Goal: Task Accomplishment & Management: Use online tool/utility

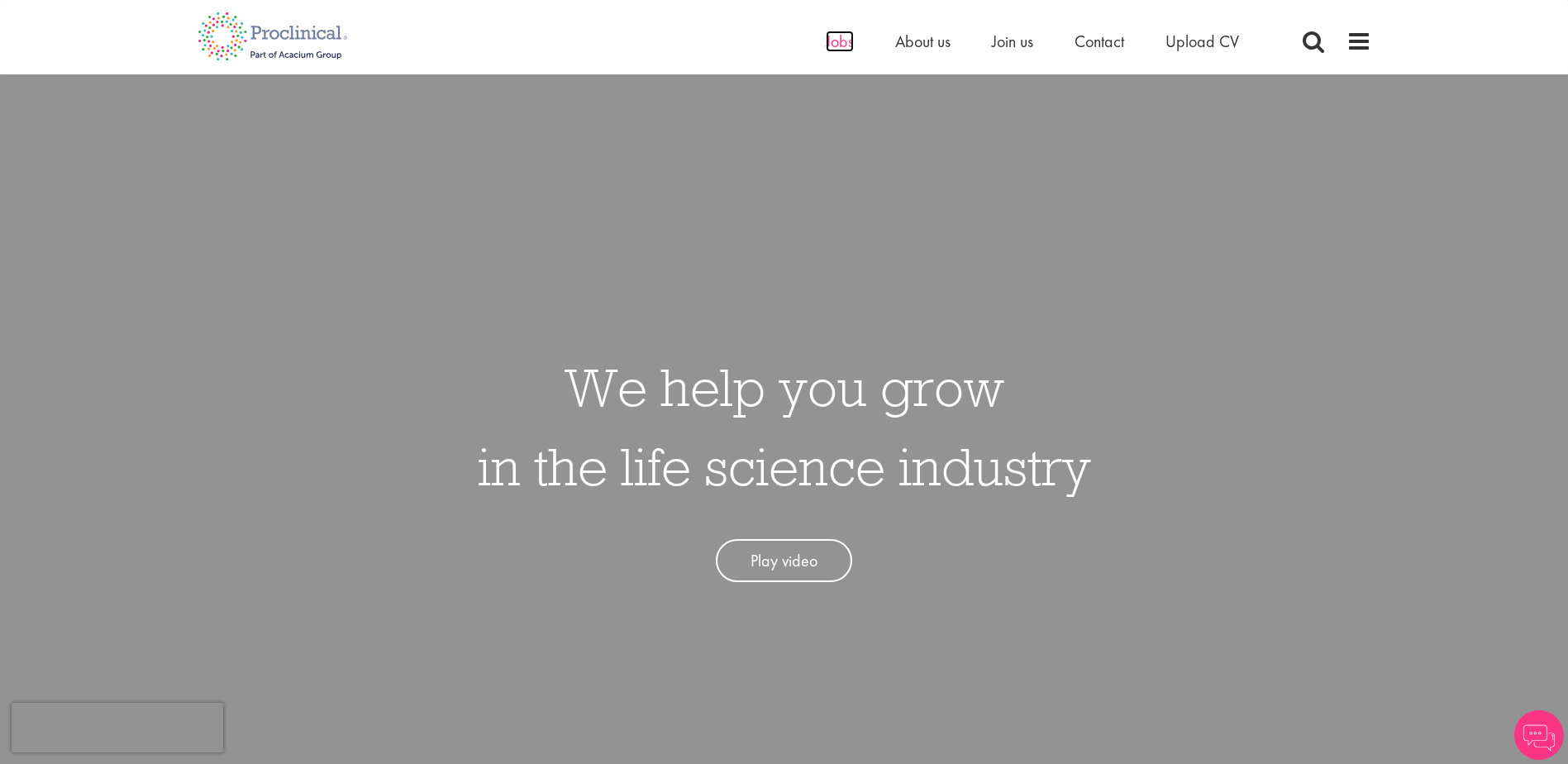
click at [836, 45] on span "Jobs" at bounding box center [840, 42] width 28 height 22
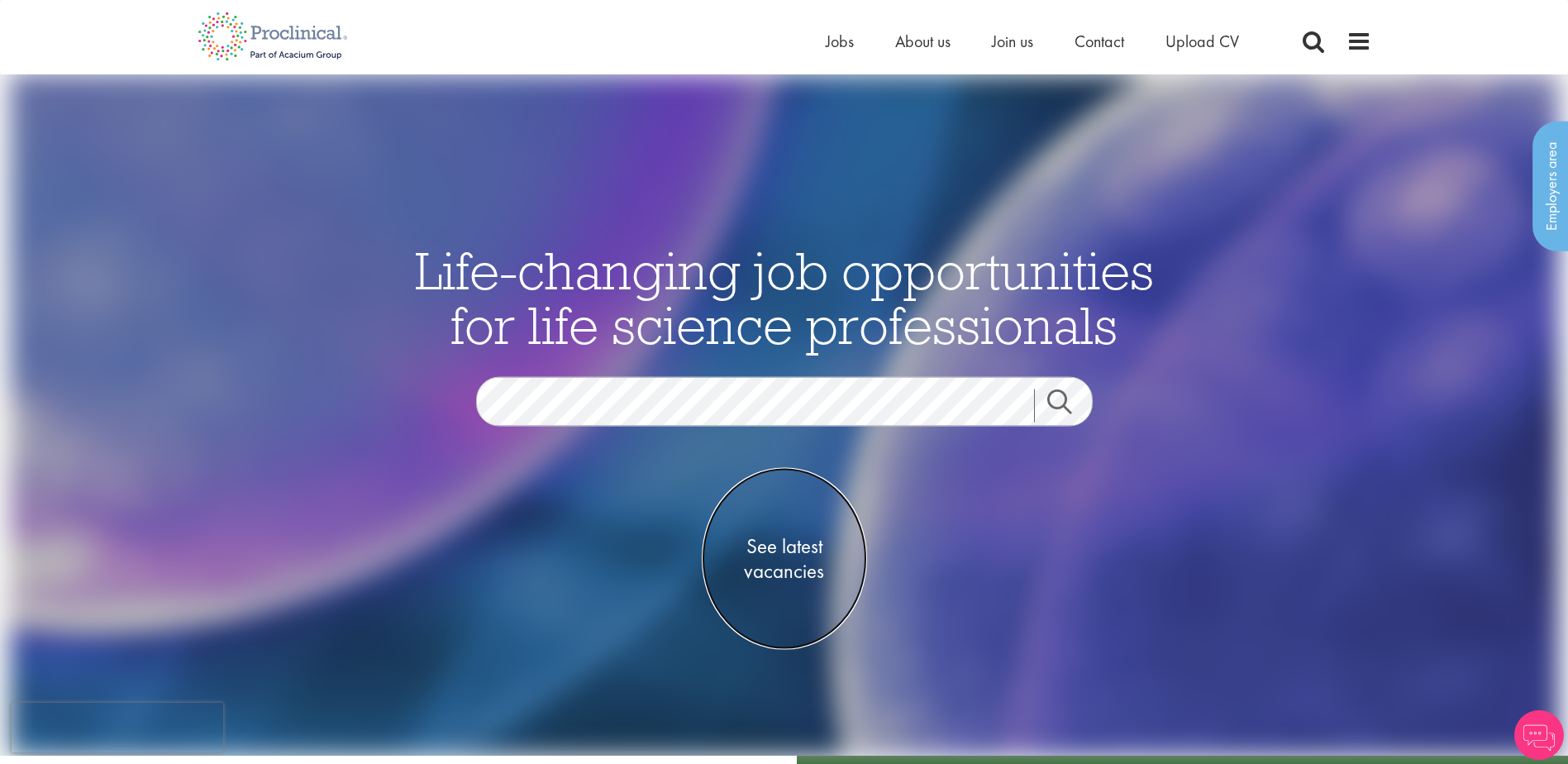
click at [766, 562] on span "See latest vacancies" at bounding box center [784, 559] width 166 height 50
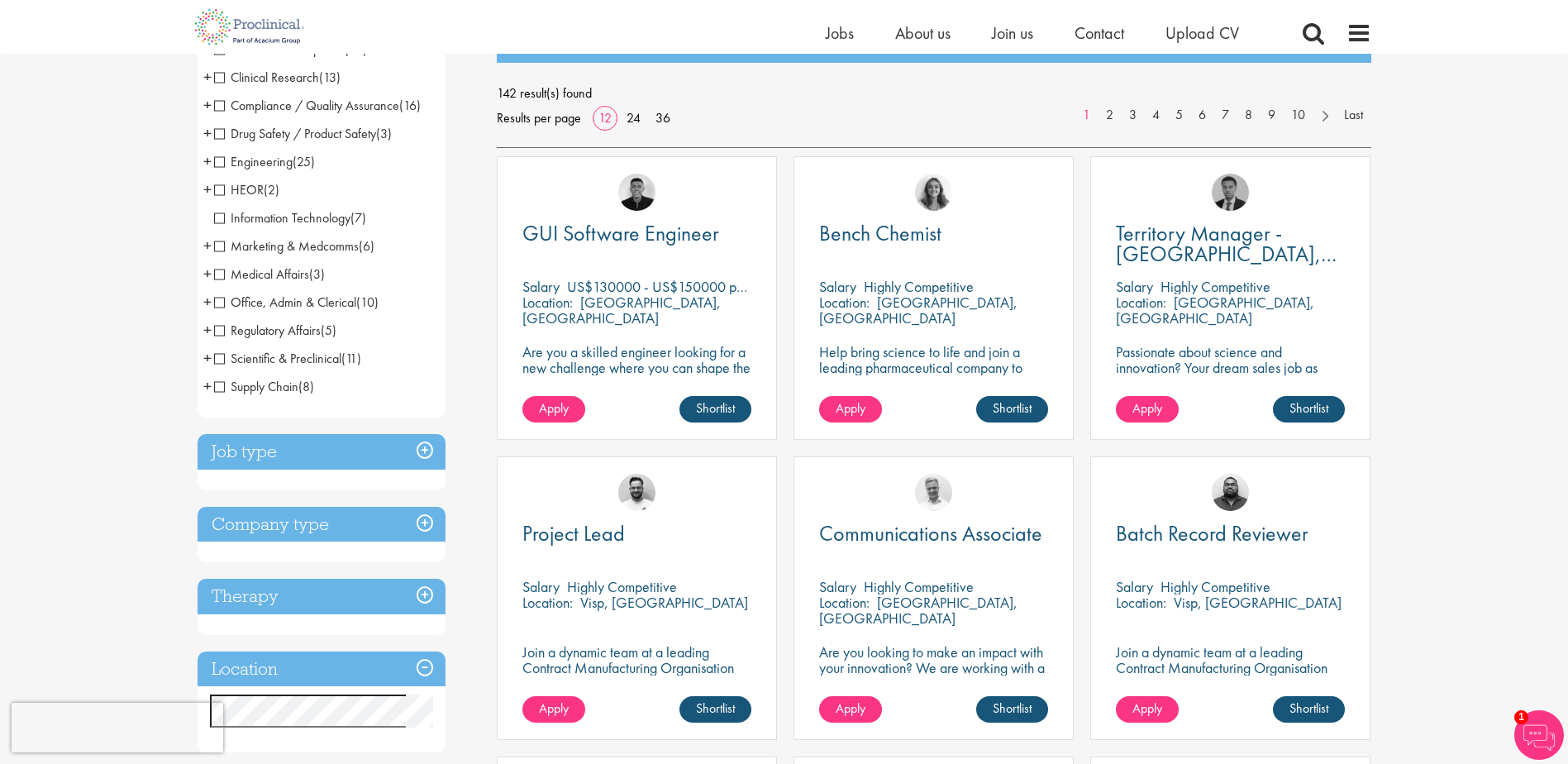
scroll to position [166, 0]
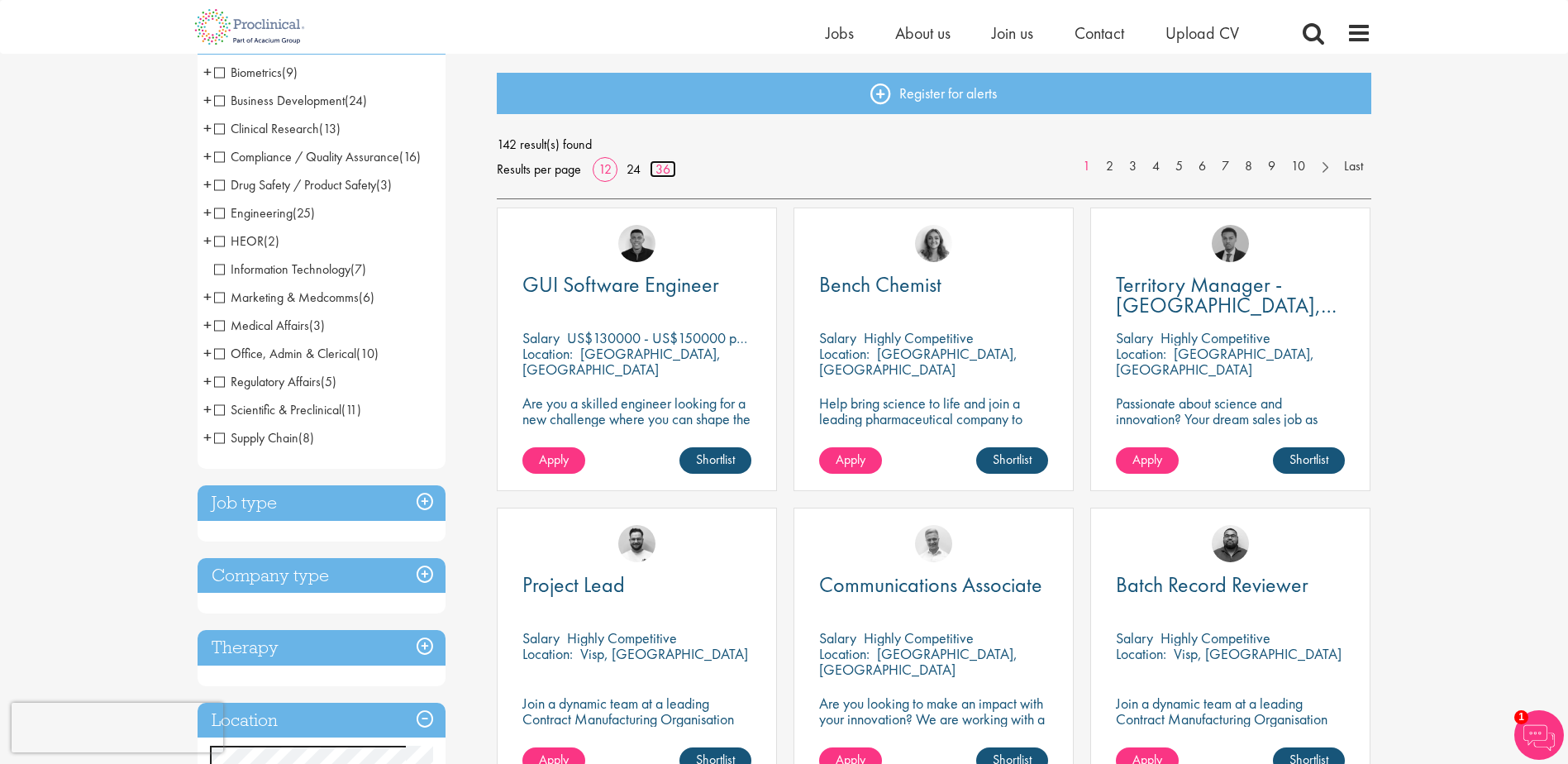
click at [663, 172] on link "36" at bounding box center [663, 169] width 27 height 17
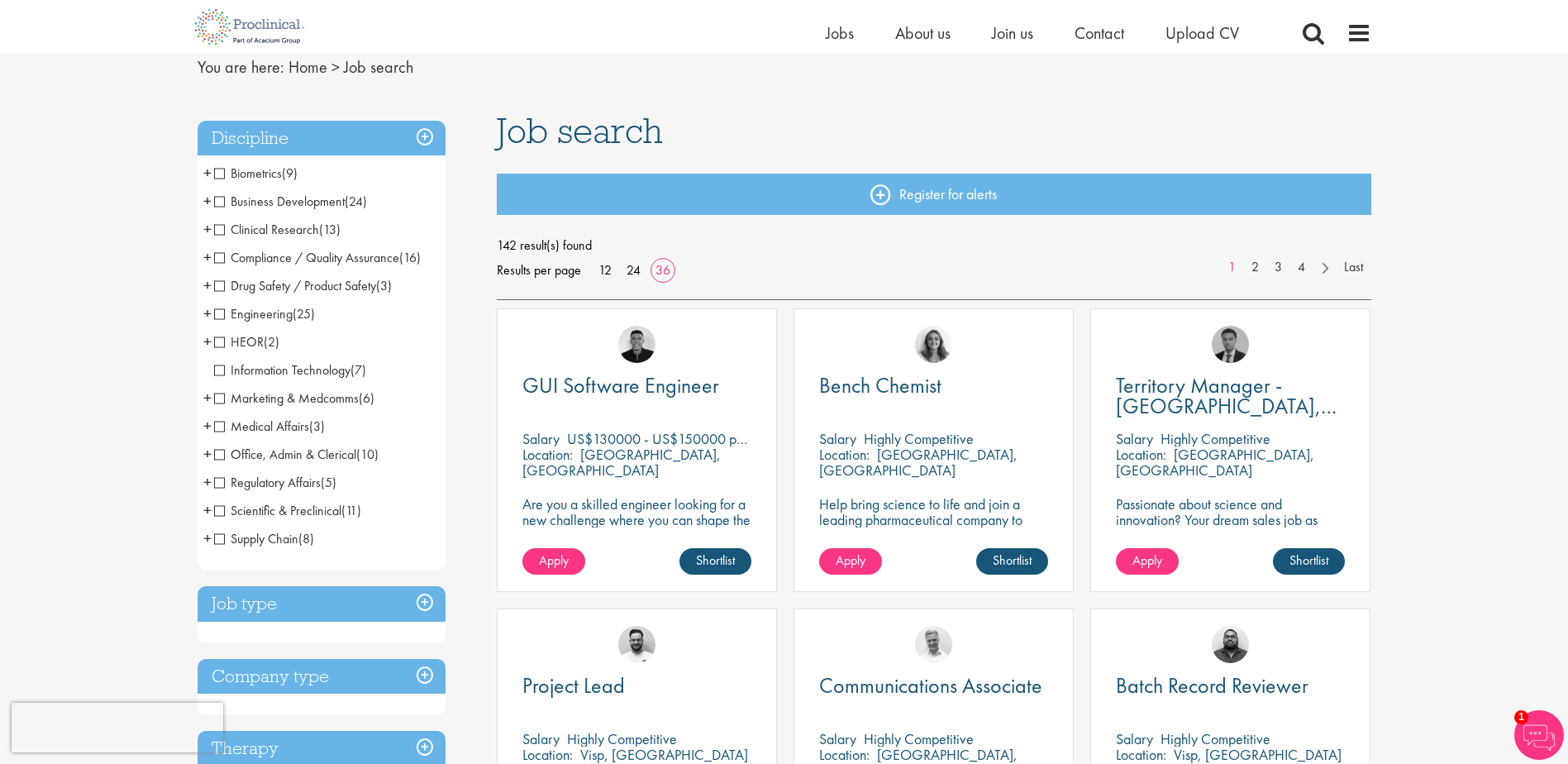
scroll to position [166, 0]
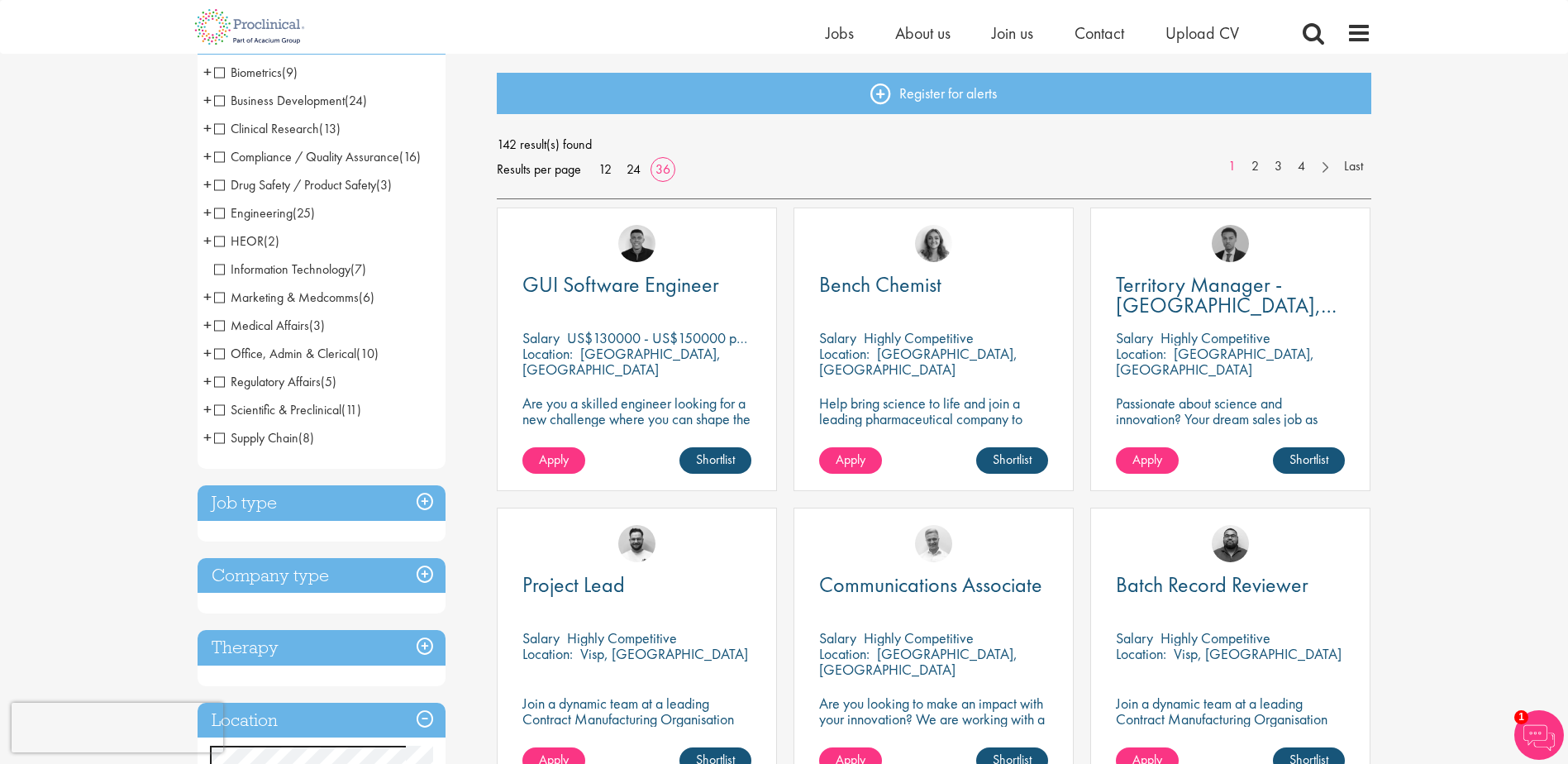
click at [252, 351] on span "Office, Admin & Clerical" at bounding box center [285, 353] width 142 height 17
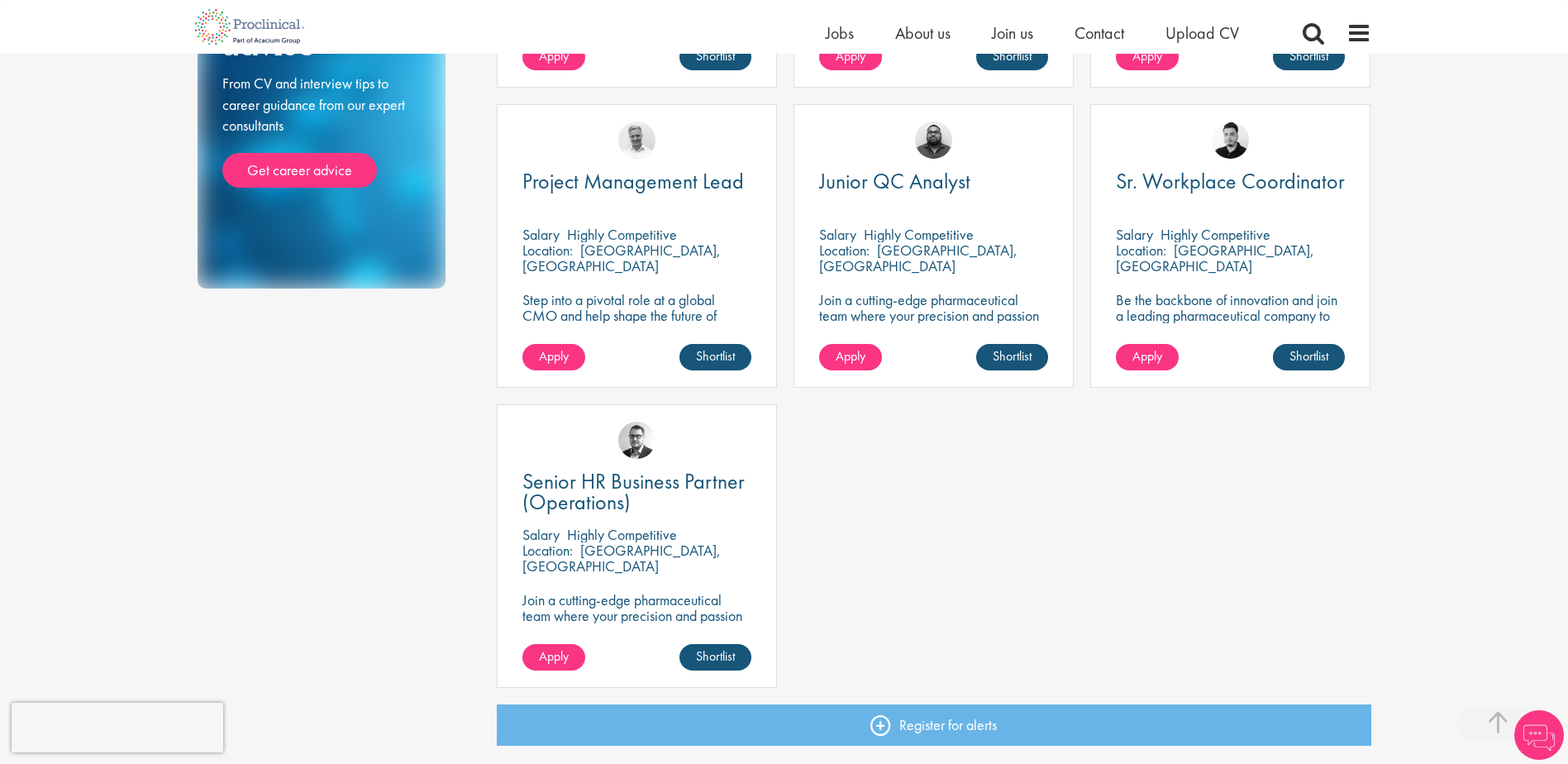
scroll to position [910, 0]
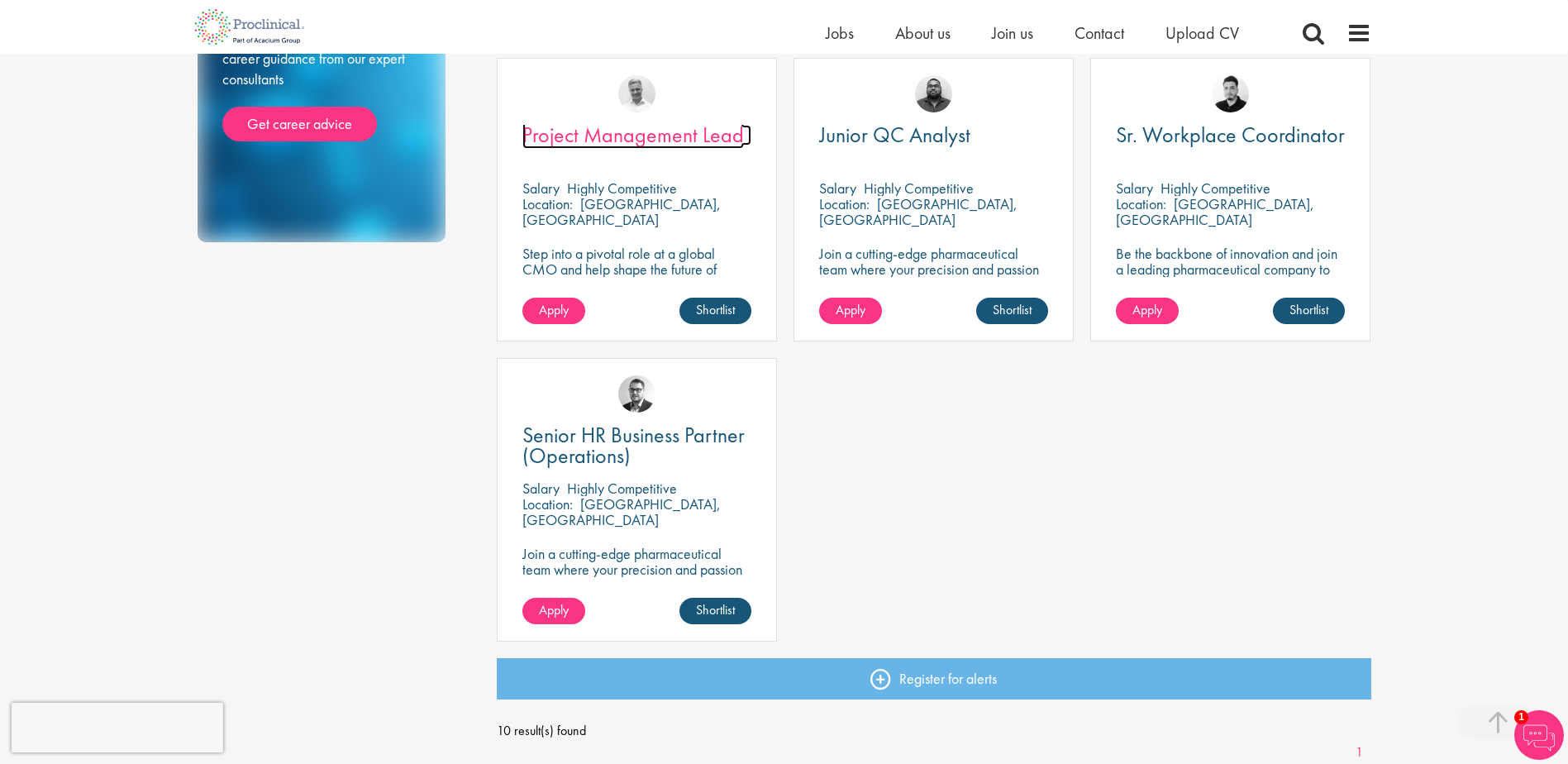
click at [660, 137] on span "Project Management Lead" at bounding box center [634, 135] width 222 height 28
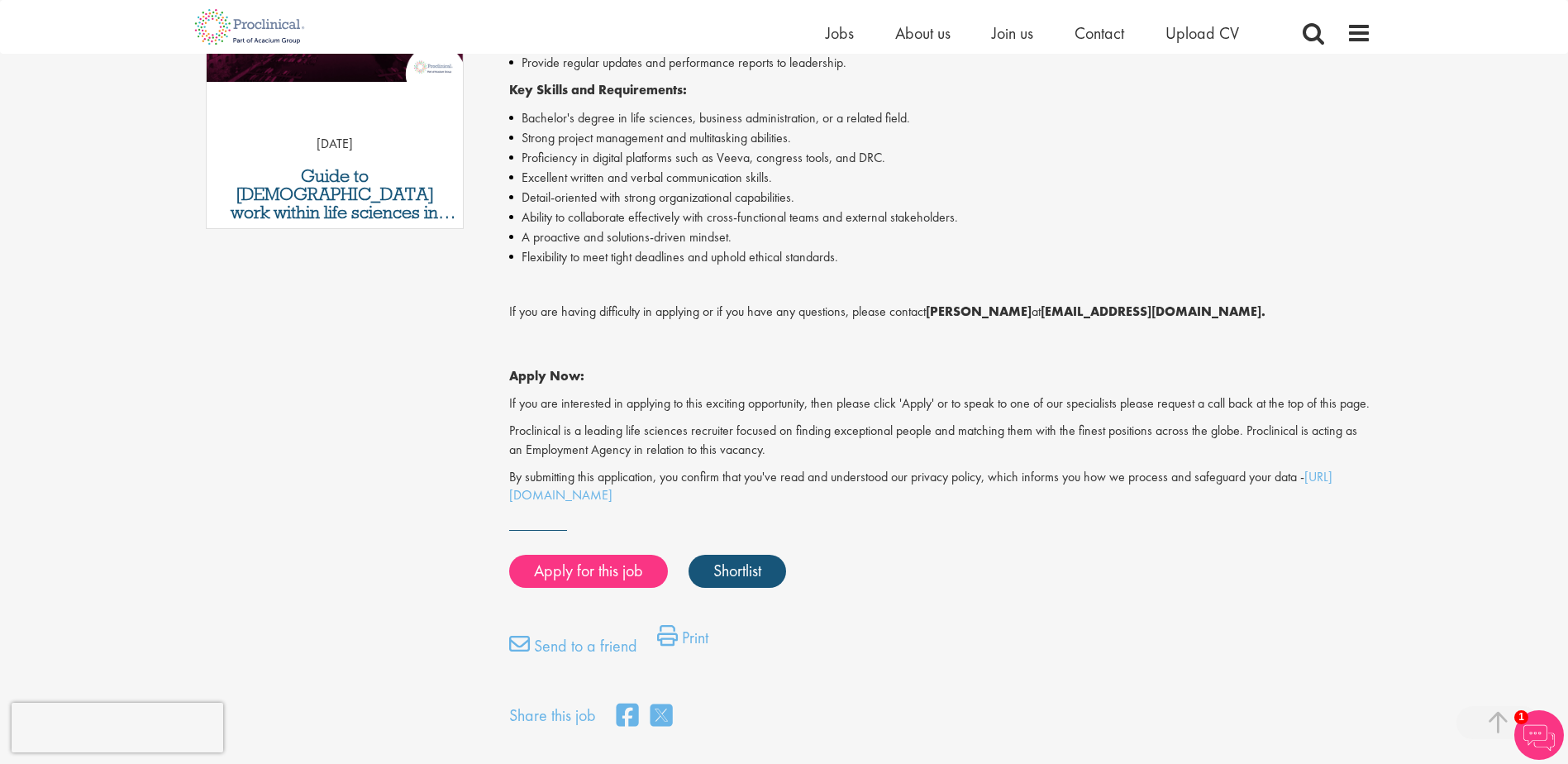
scroll to position [993, 0]
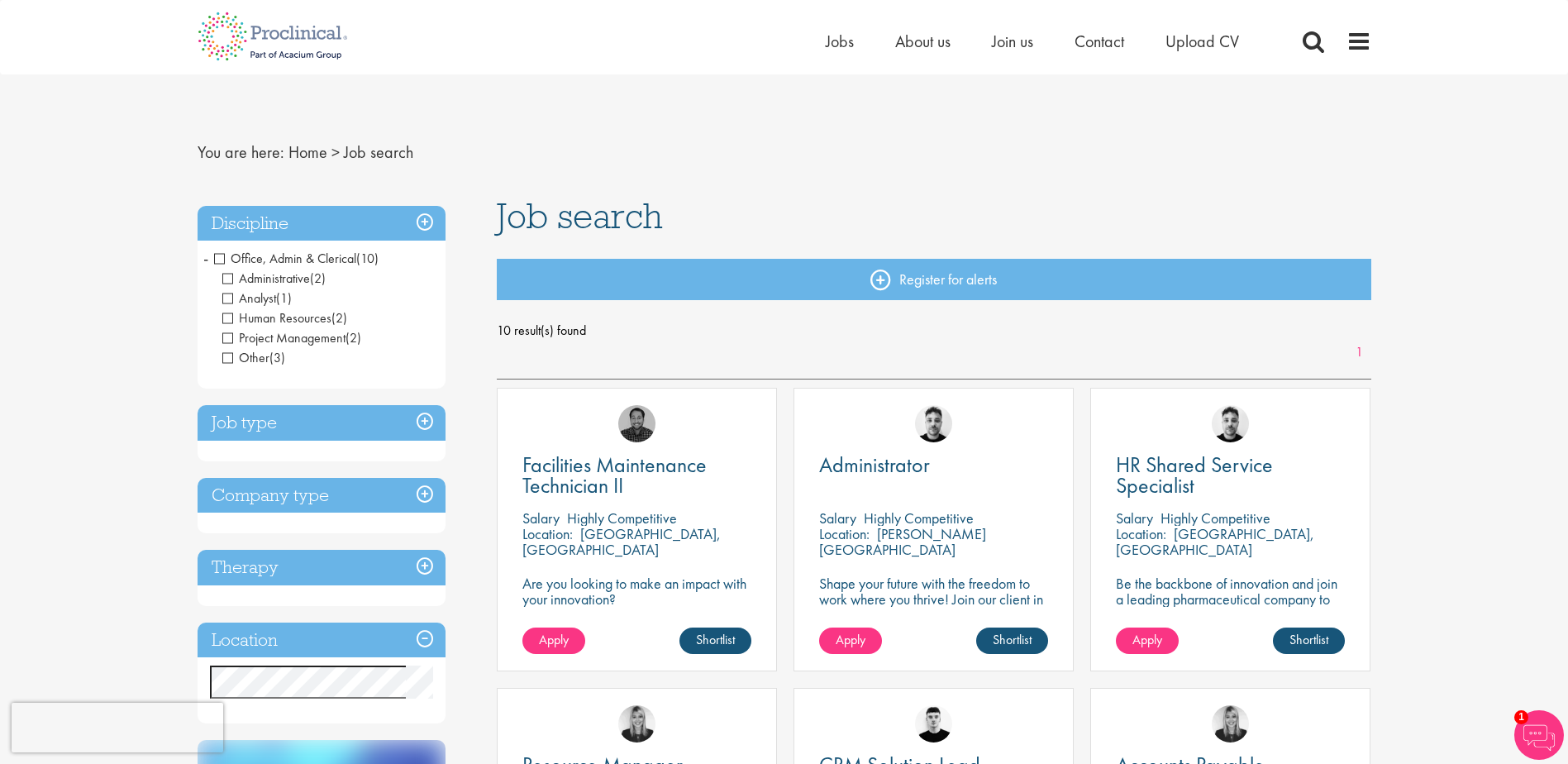
click at [218, 261] on span "Office, Admin & Clerical" at bounding box center [285, 258] width 142 height 17
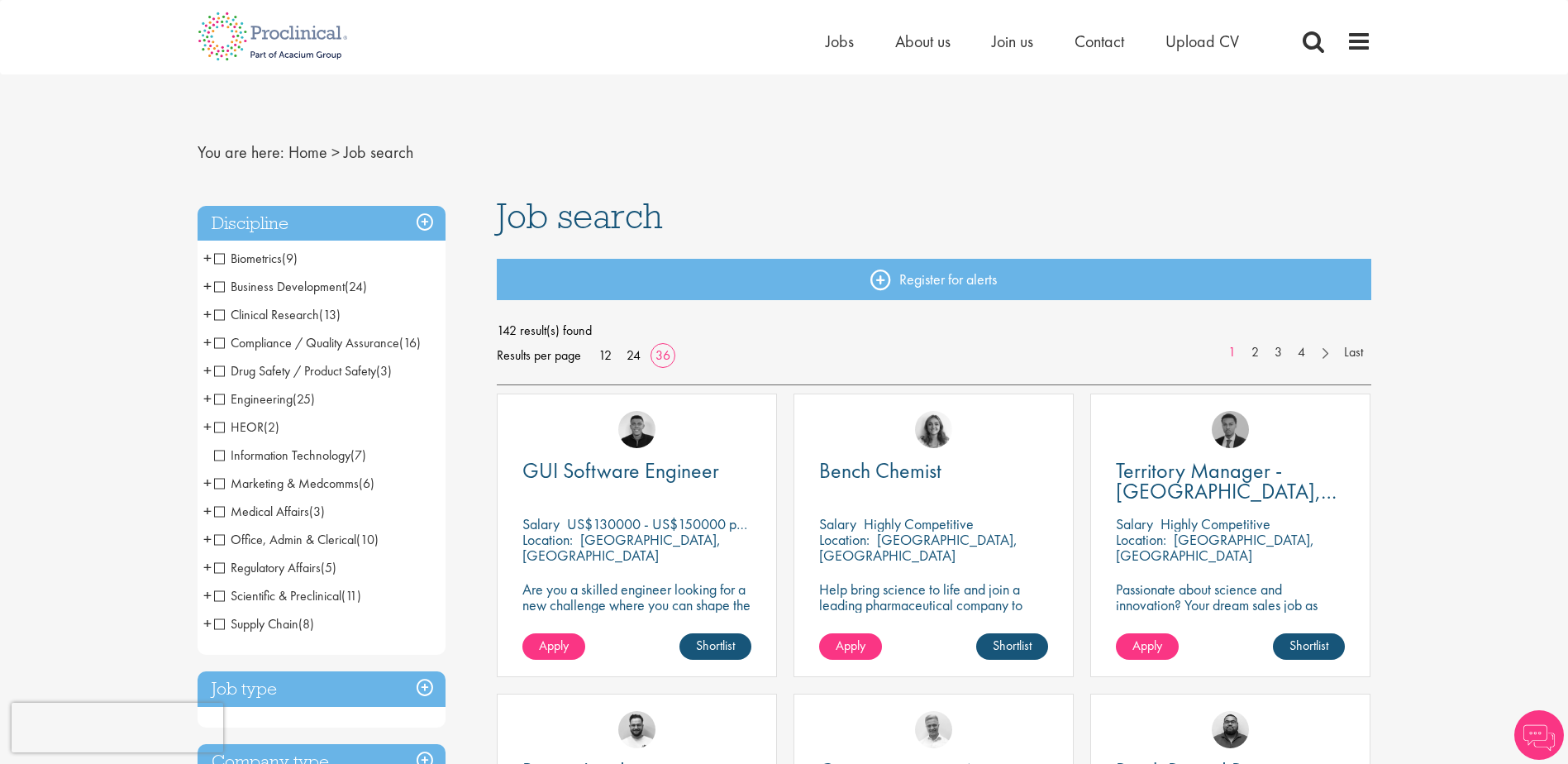
click at [205, 286] on span "+" at bounding box center [208, 286] width 8 height 25
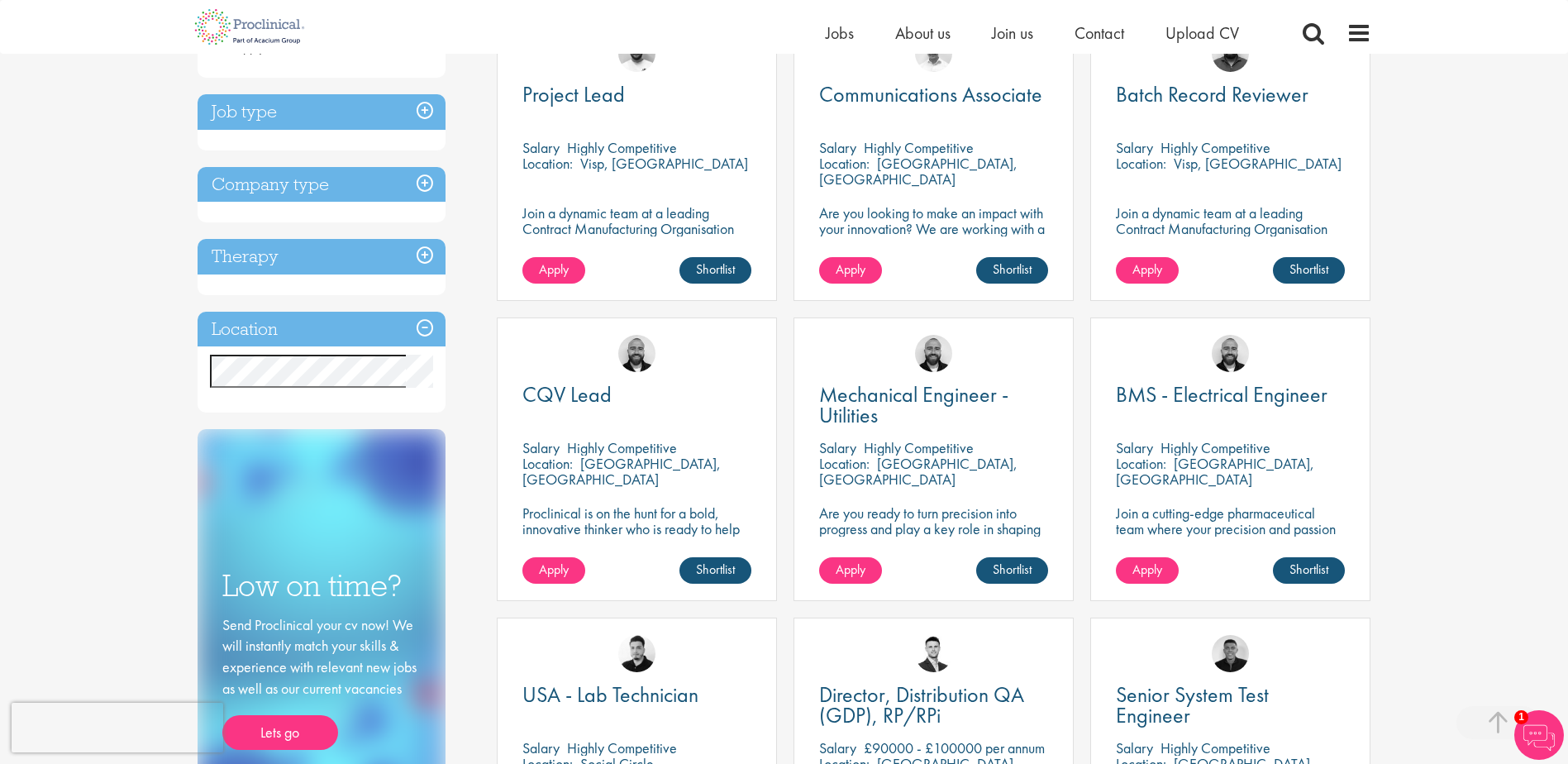
scroll to position [662, 0]
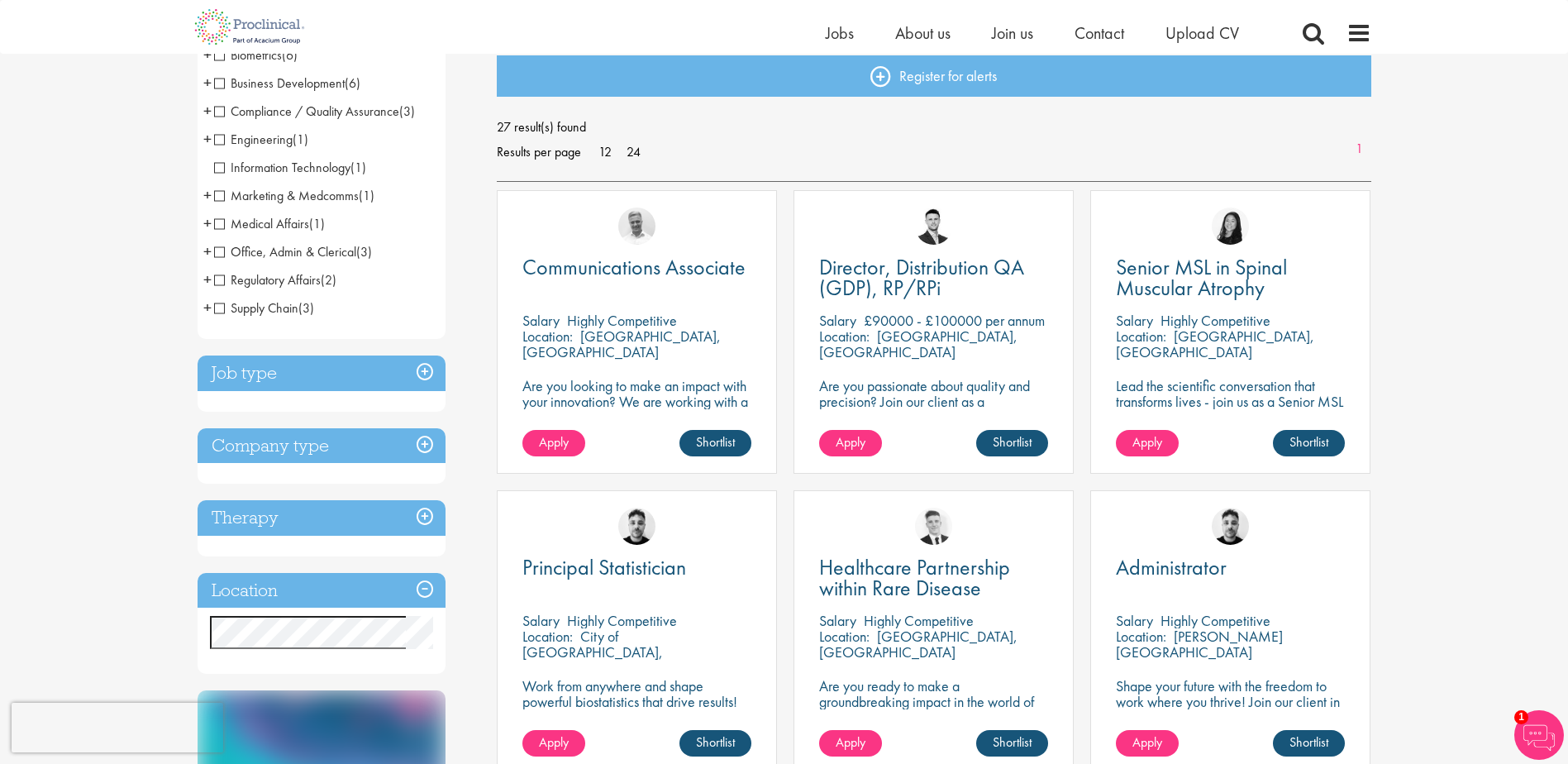
scroll to position [160, 0]
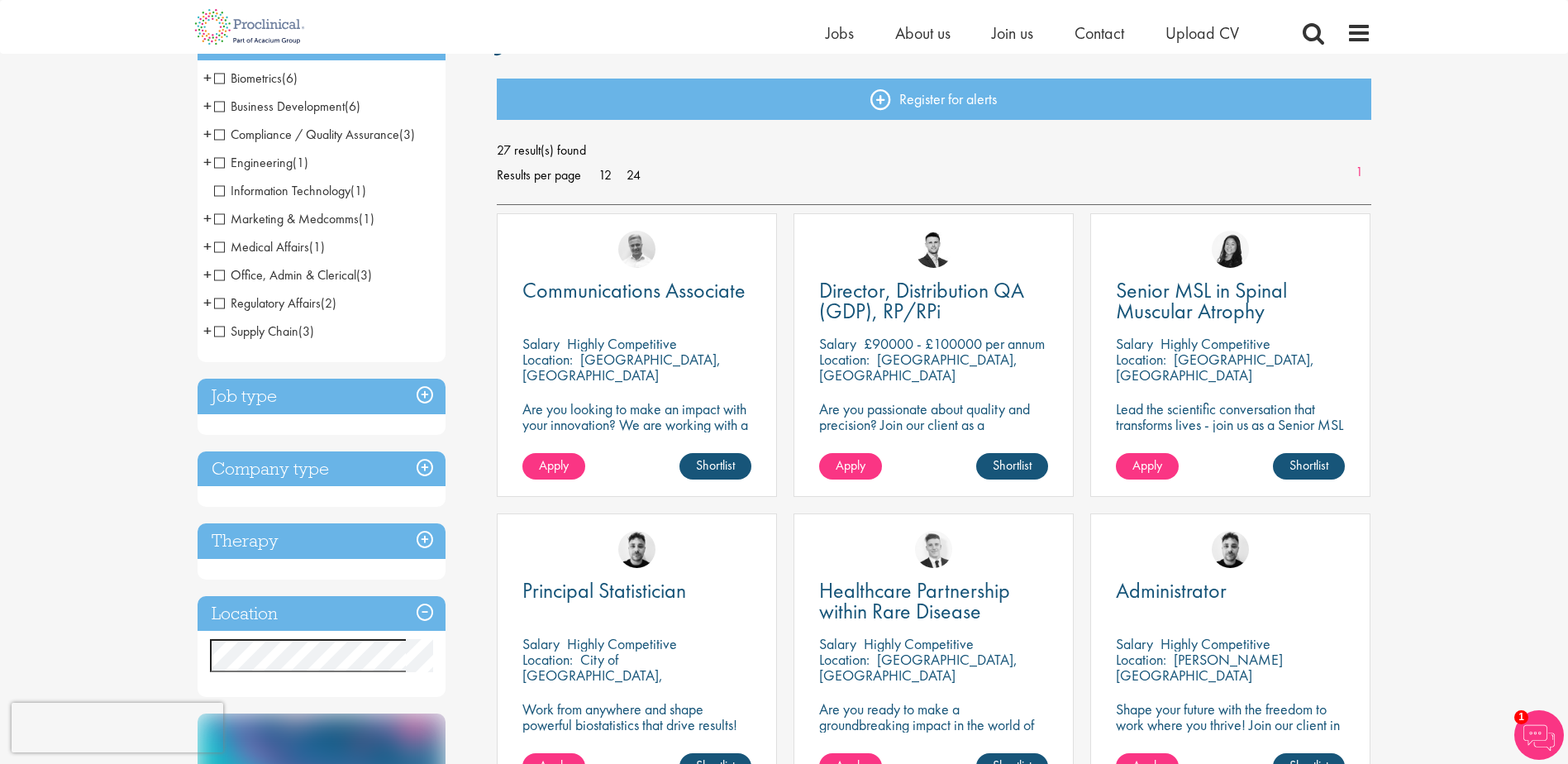
click at [204, 247] on span "+" at bounding box center [208, 246] width 8 height 25
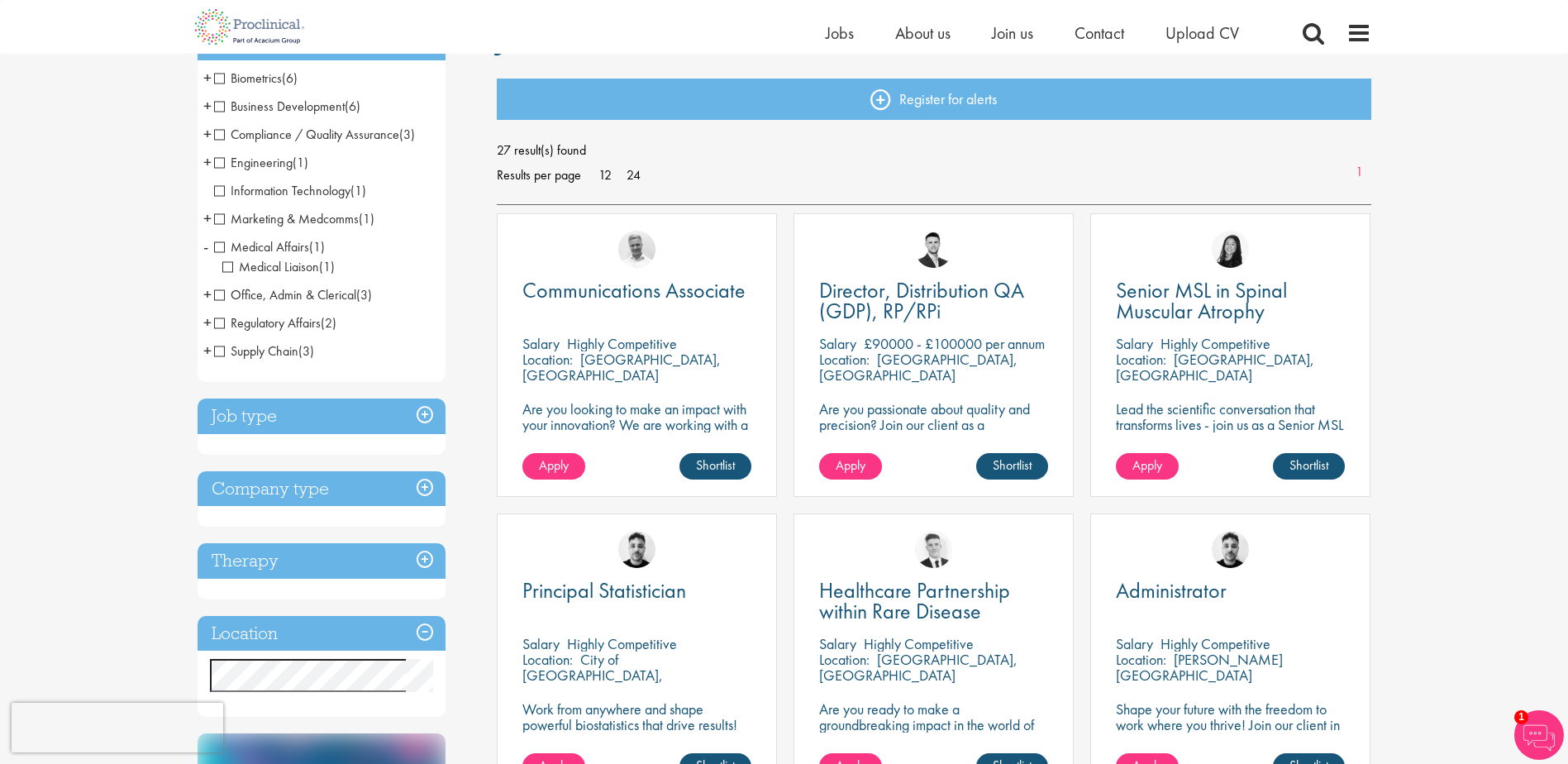
click at [204, 247] on span "-" at bounding box center [206, 246] width 5 height 25
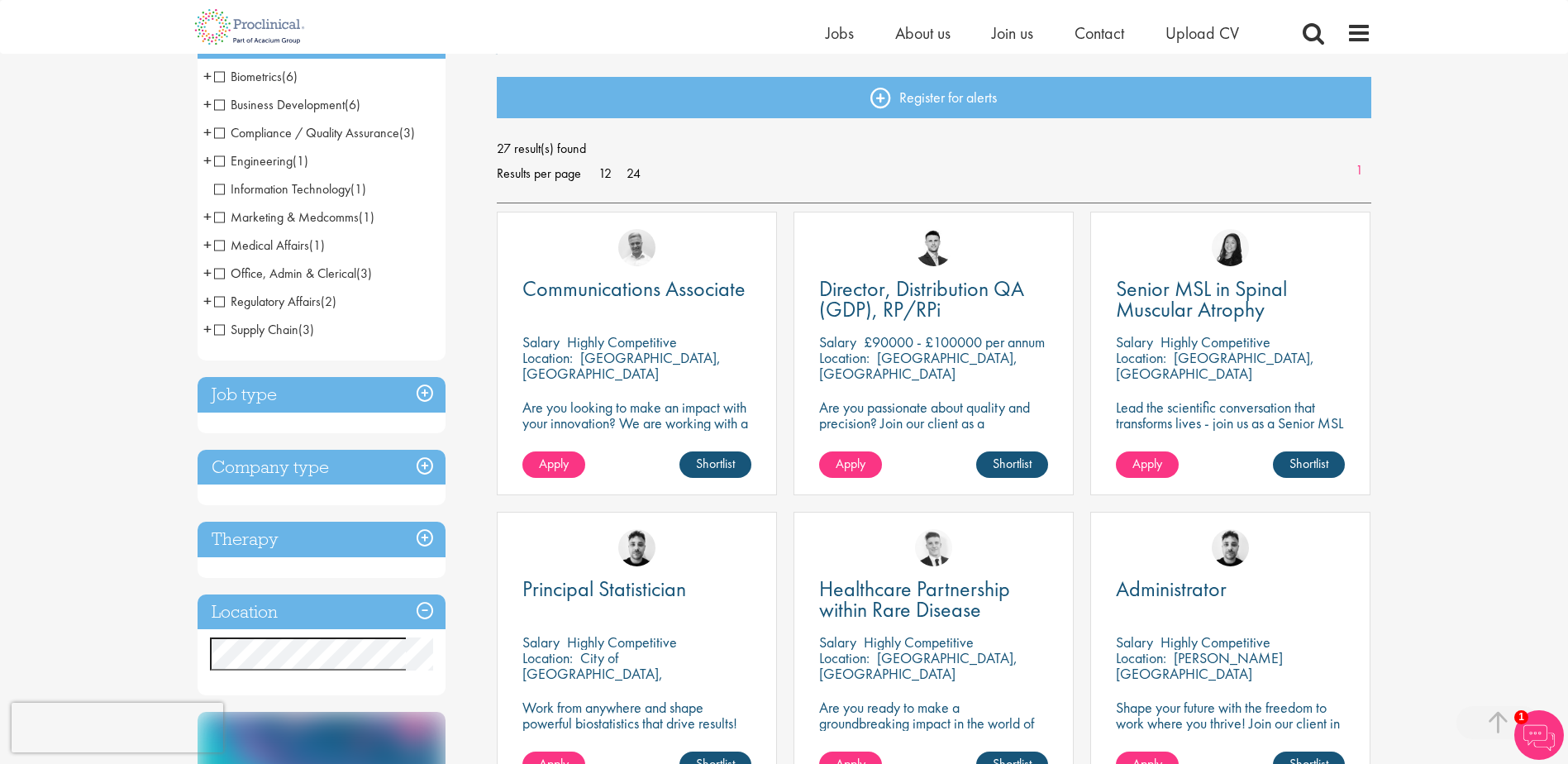
scroll to position [331, 0]
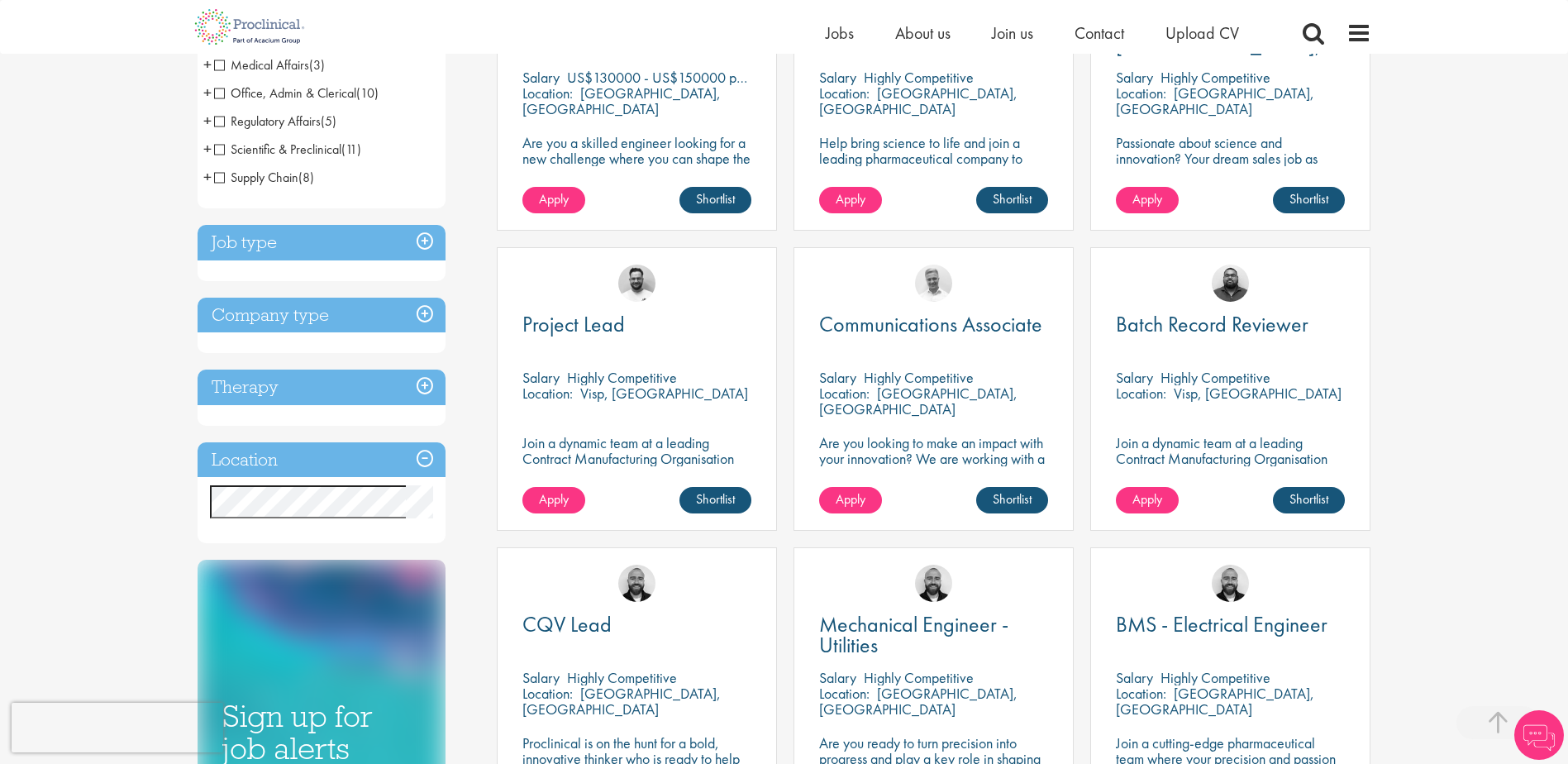
scroll to position [579, 0]
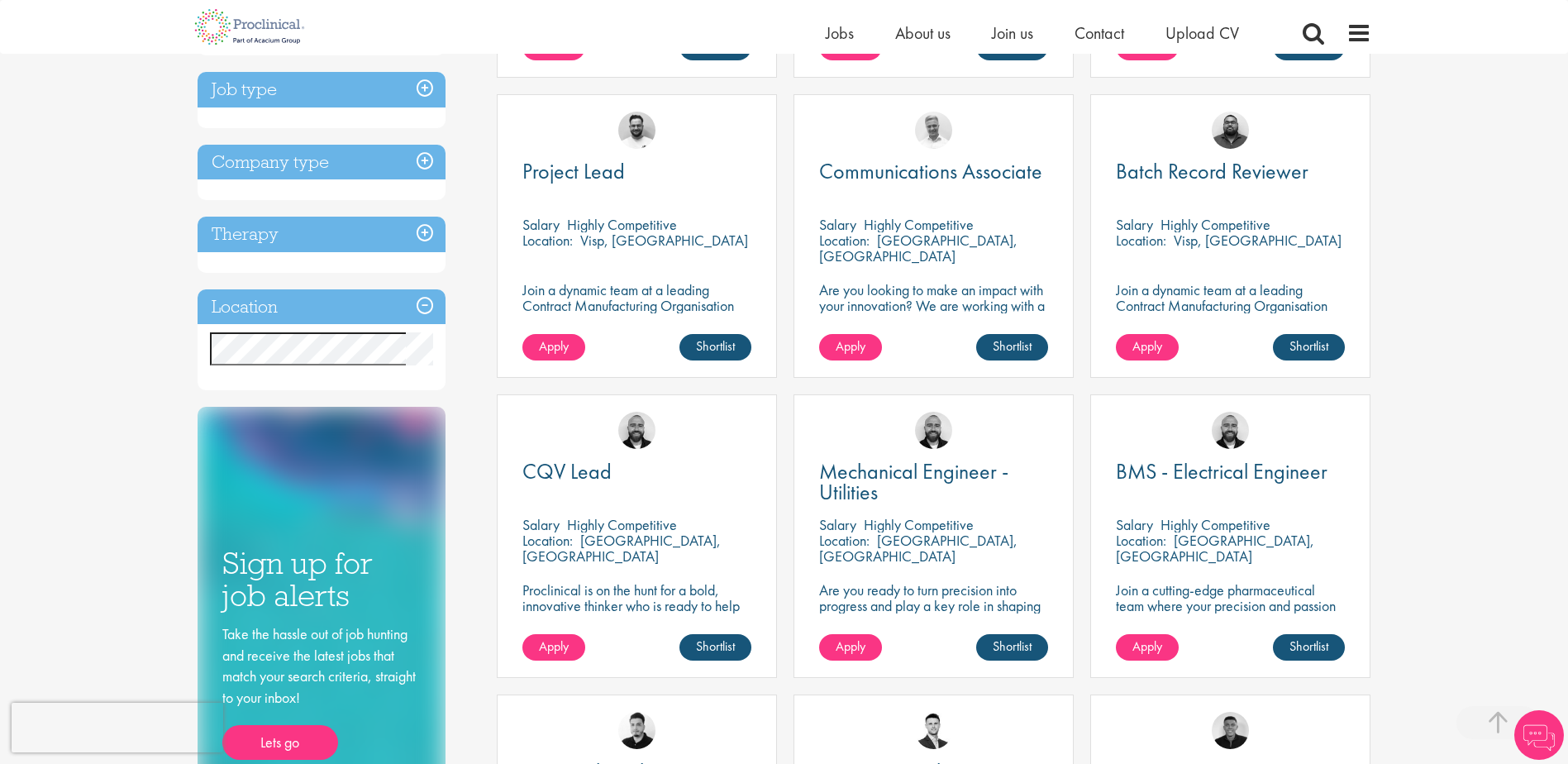
click at [418, 159] on h3 "Company type" at bounding box center [321, 163] width 249 height 36
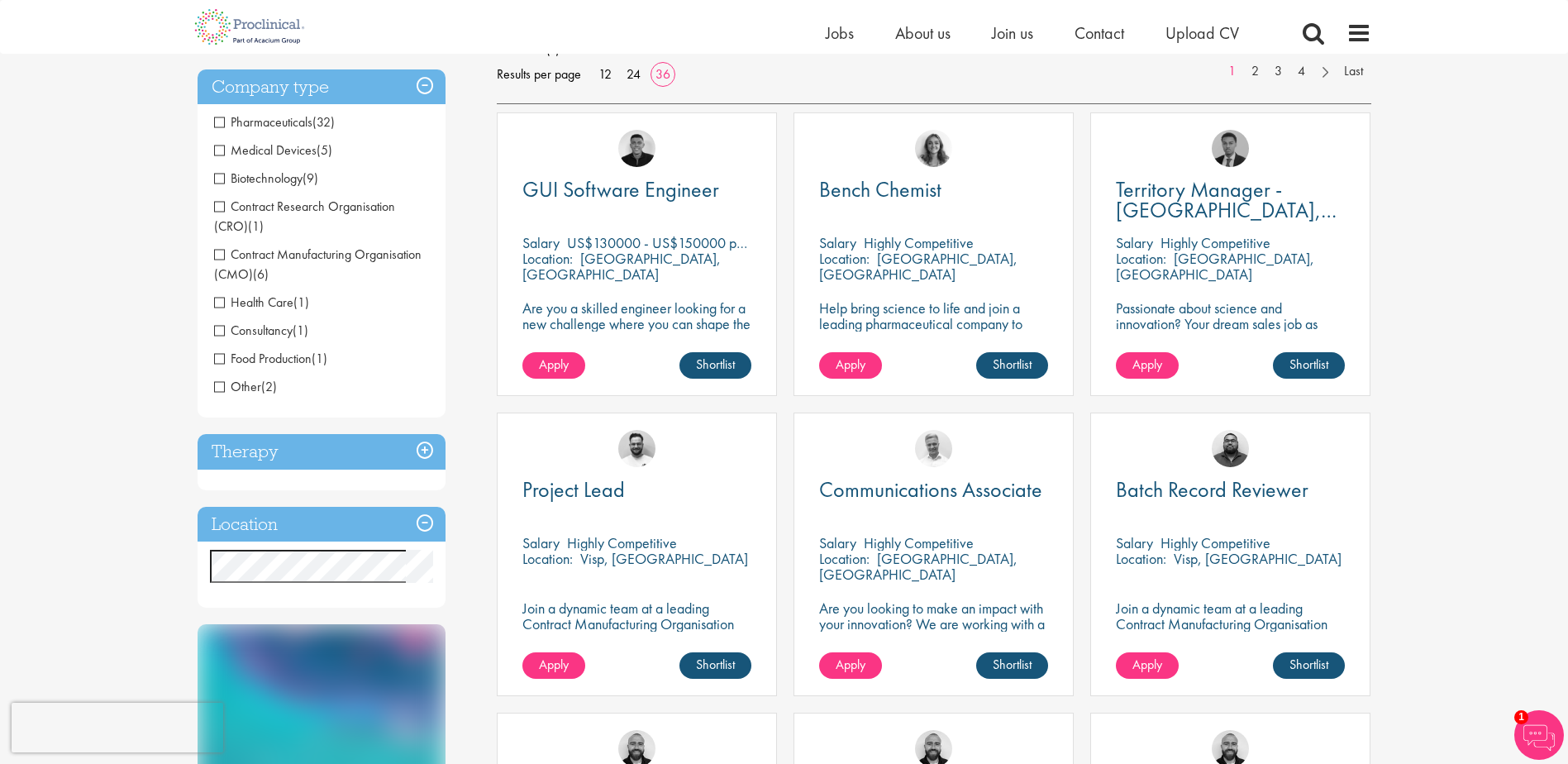
scroll to position [166, 0]
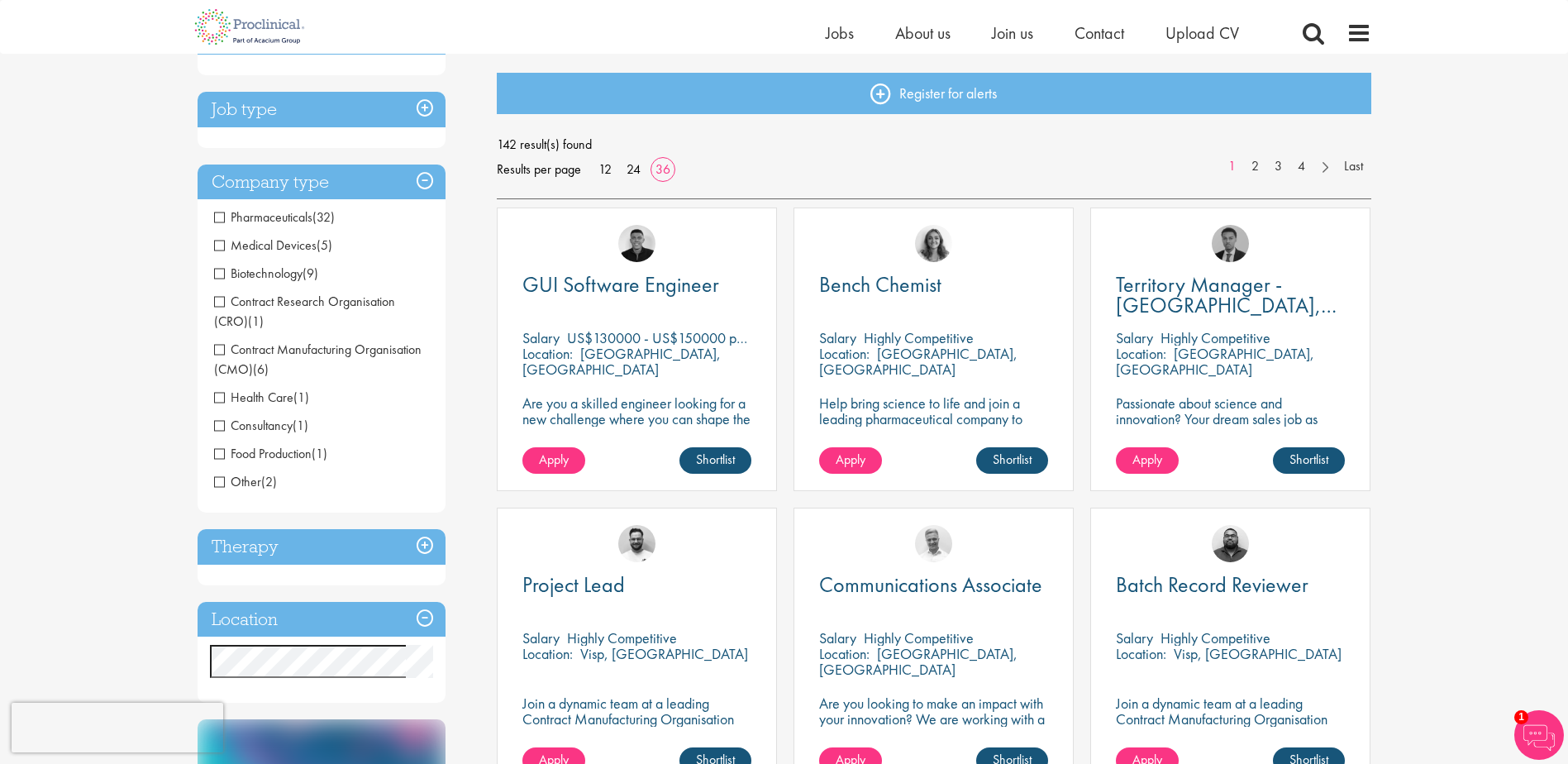
click at [417, 181] on h3 "Company type" at bounding box center [321, 183] width 249 height 36
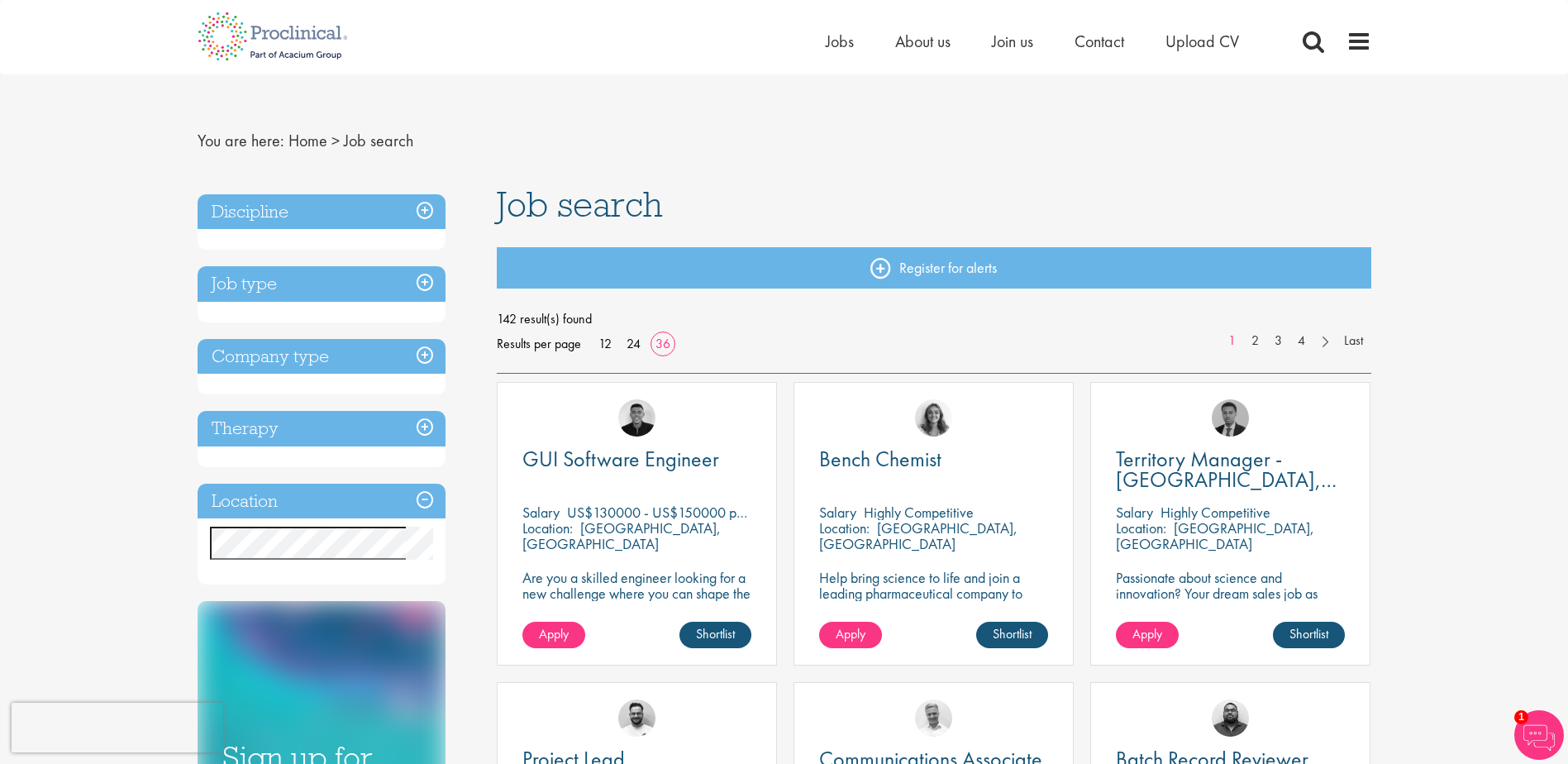
scroll to position [0, 0]
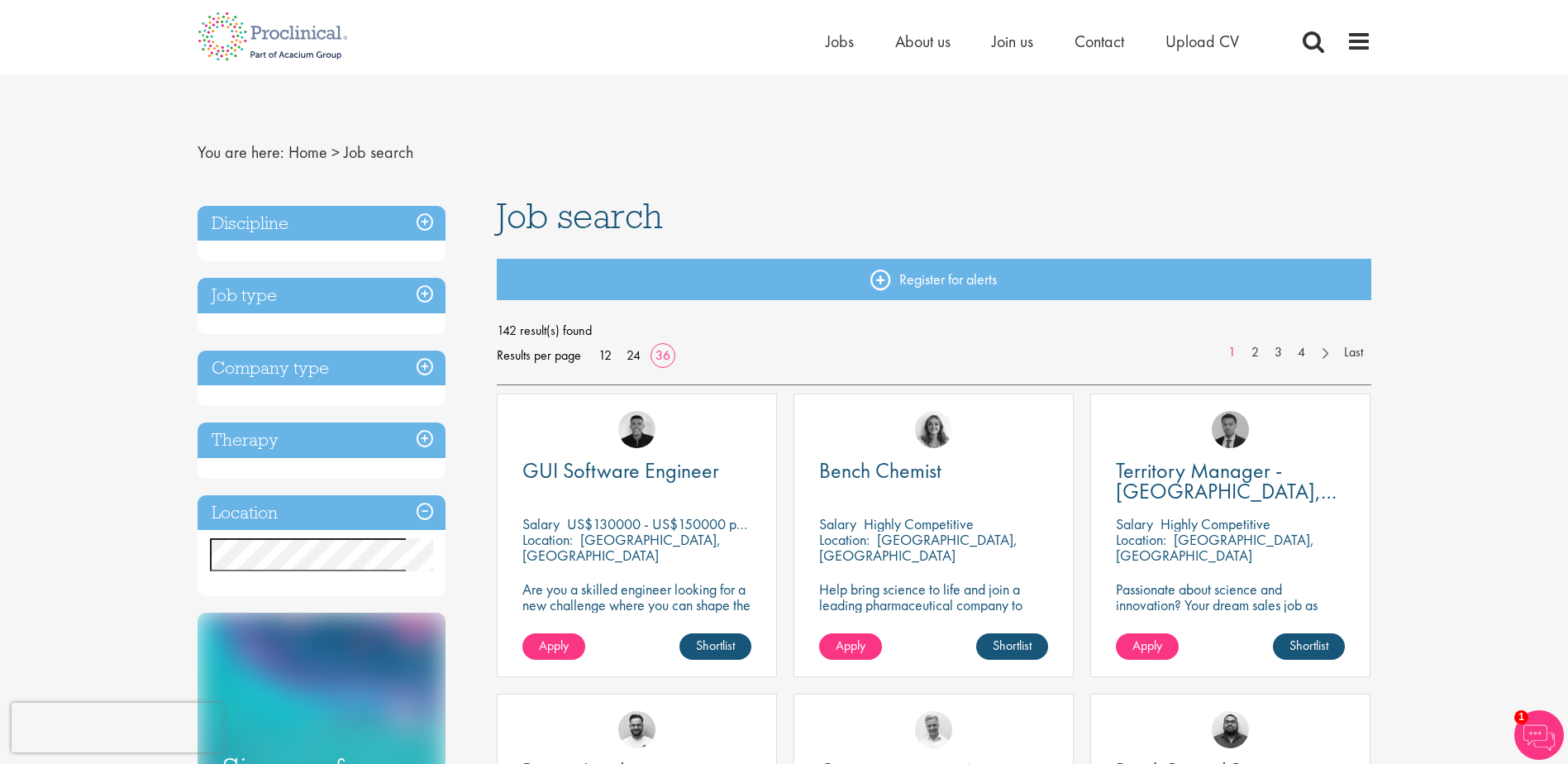
click at [413, 214] on h3 "Discipline" at bounding box center [321, 224] width 249 height 36
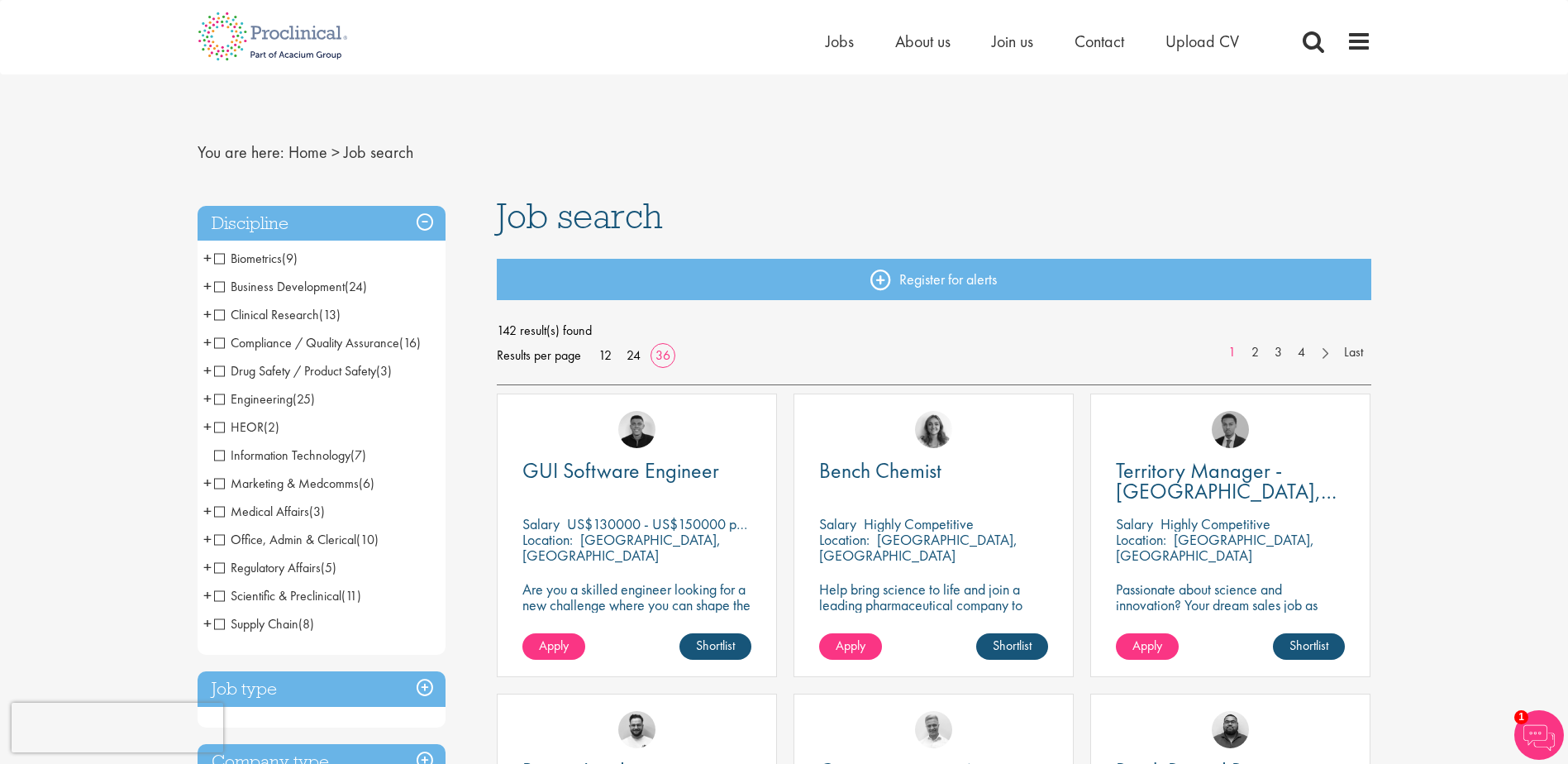
click at [208, 286] on span "+" at bounding box center [208, 286] width 8 height 25
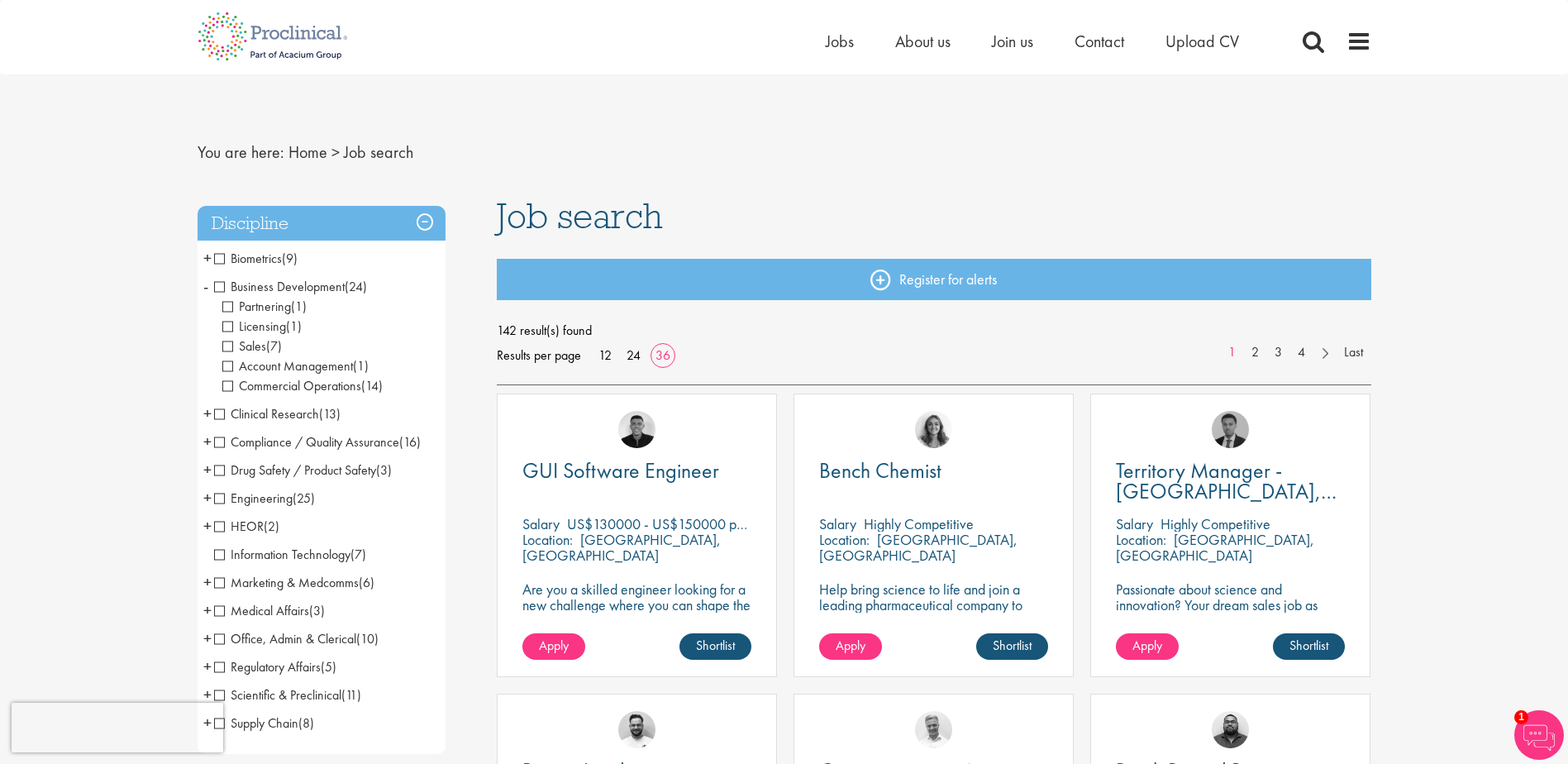
click at [204, 414] on span "+" at bounding box center [208, 413] width 8 height 25
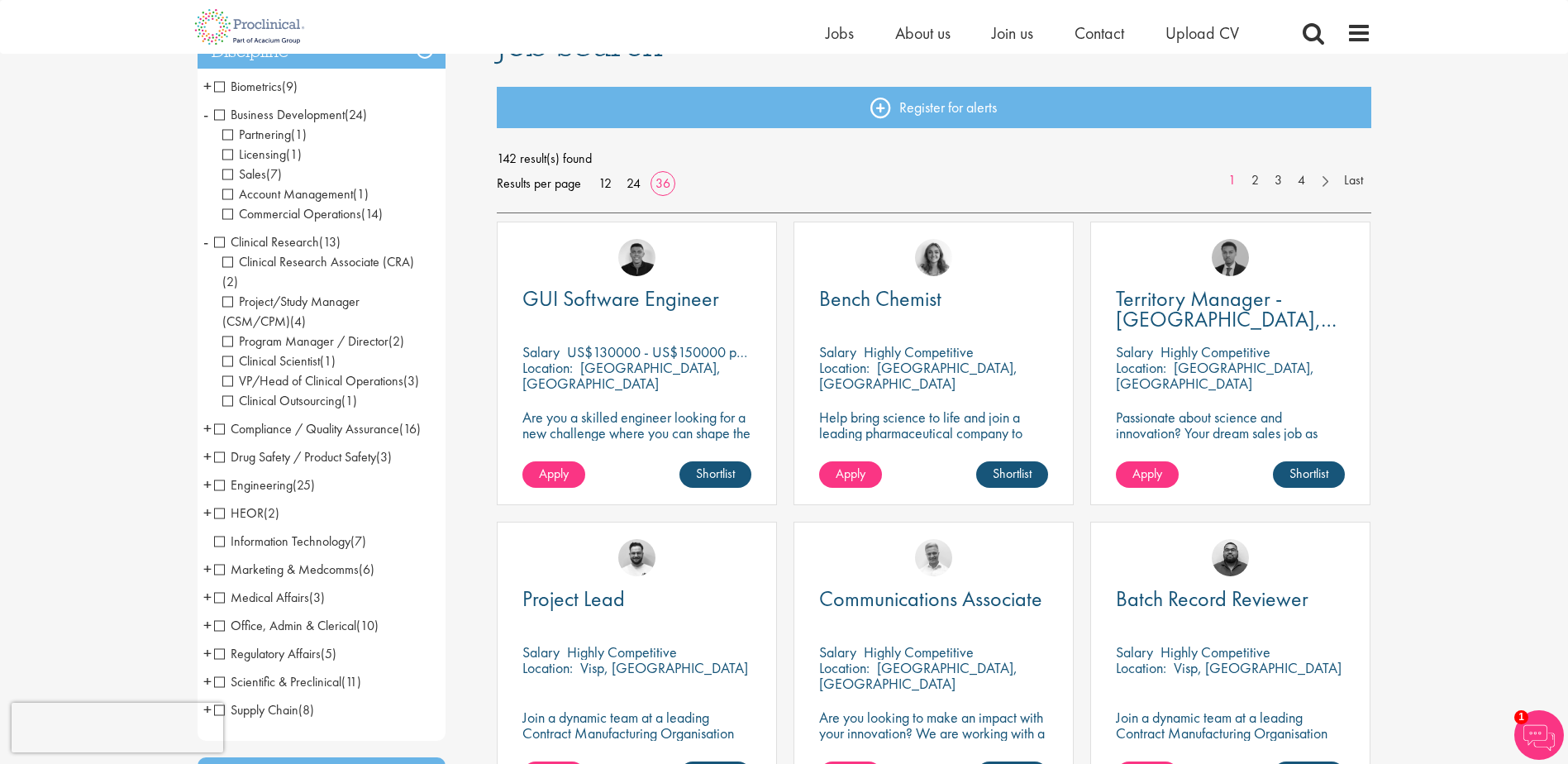
scroll to position [166, 0]
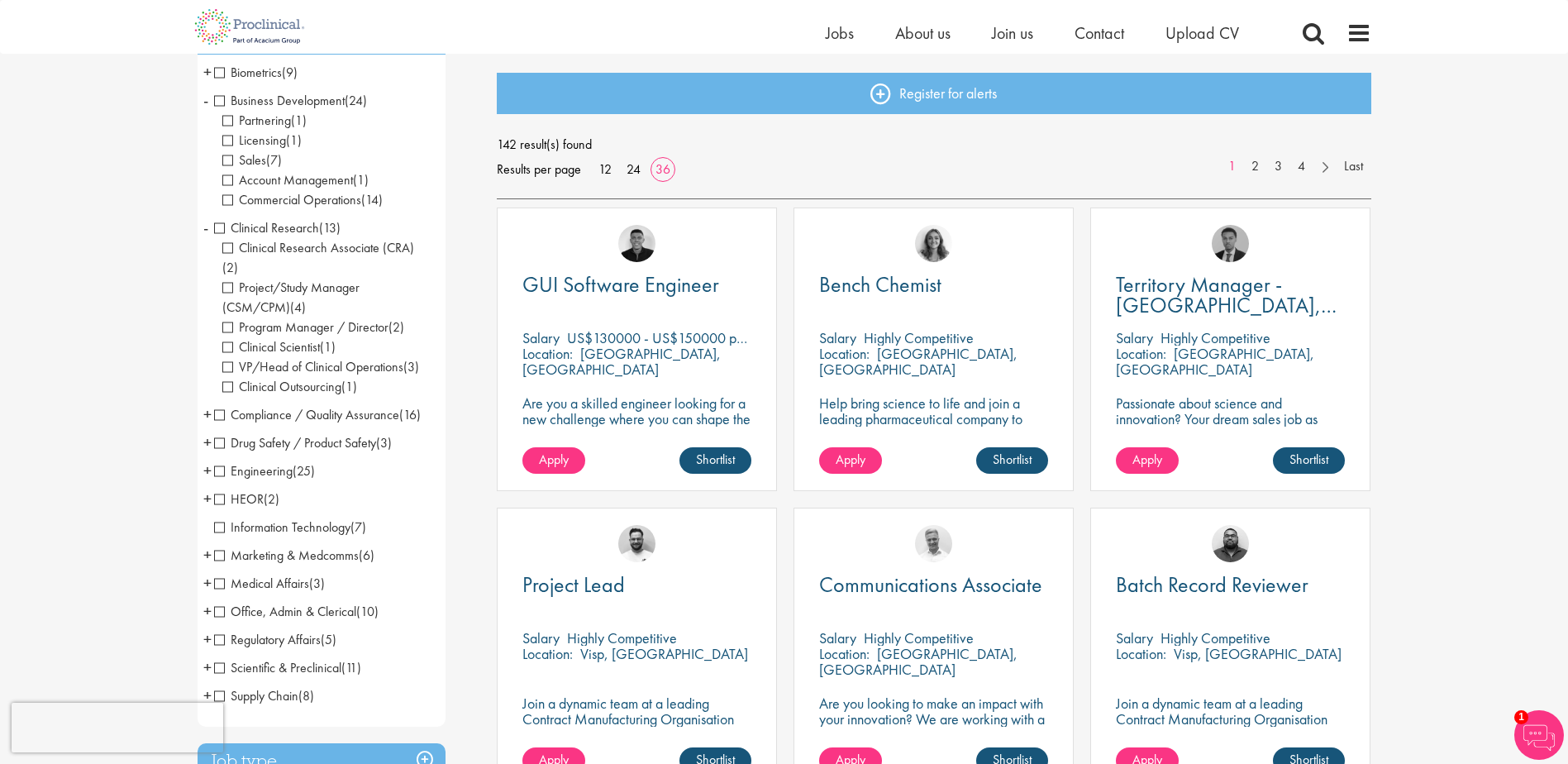
click at [221, 230] on span "Clinical Research" at bounding box center [266, 228] width 105 height 17
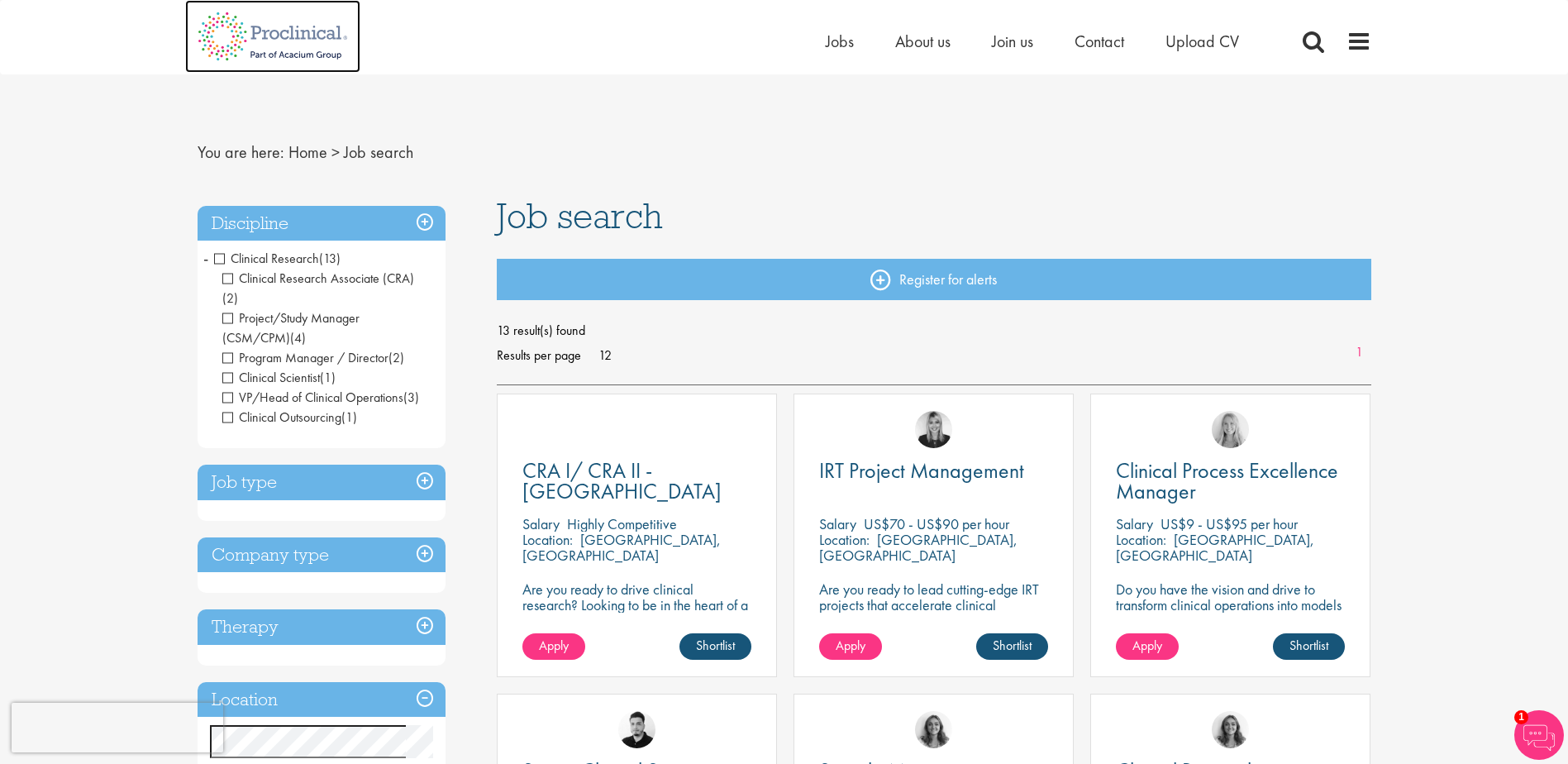
click at [272, 41] on img at bounding box center [273, 36] width 176 height 73
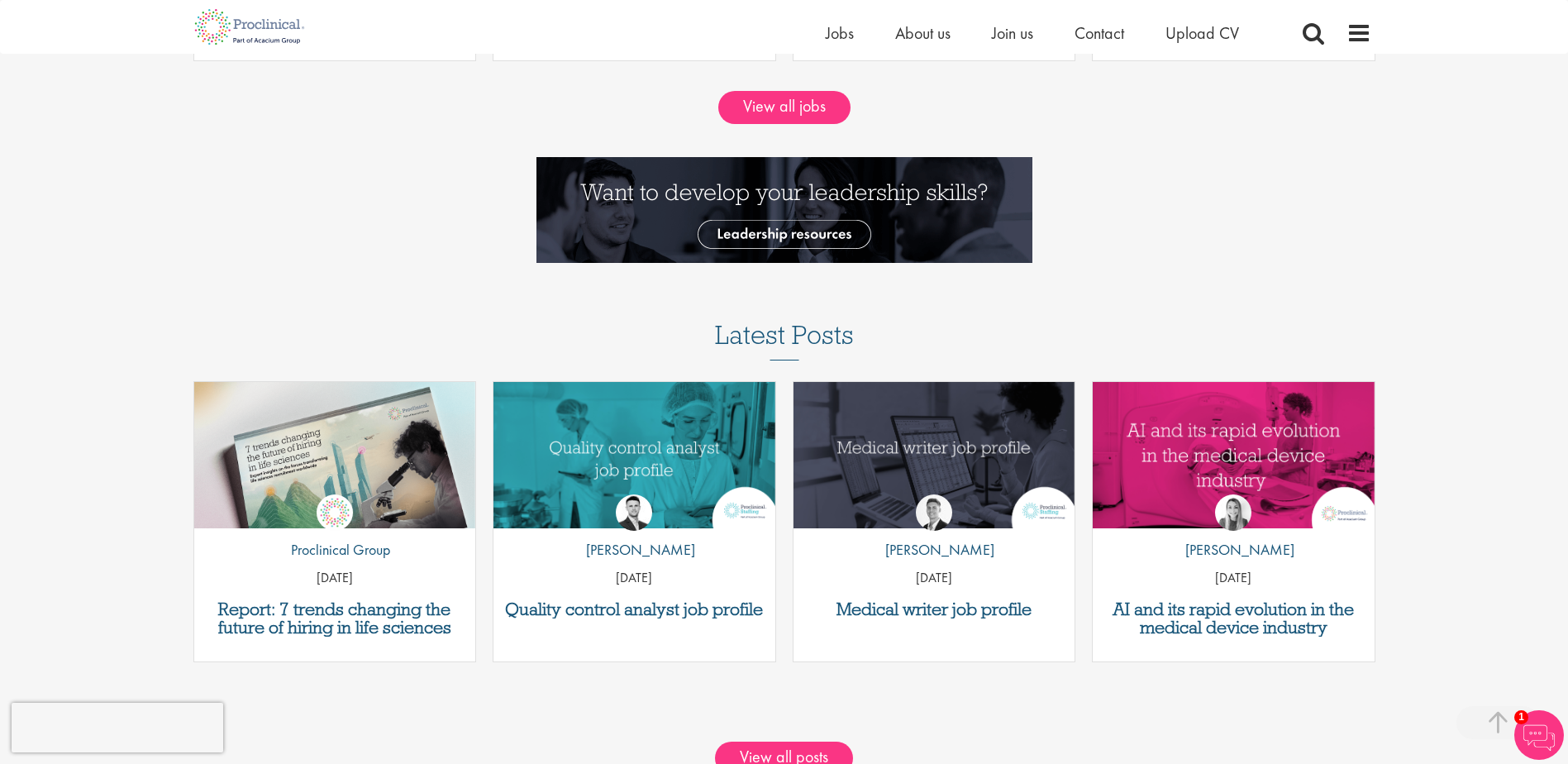
scroll to position [1903, 0]
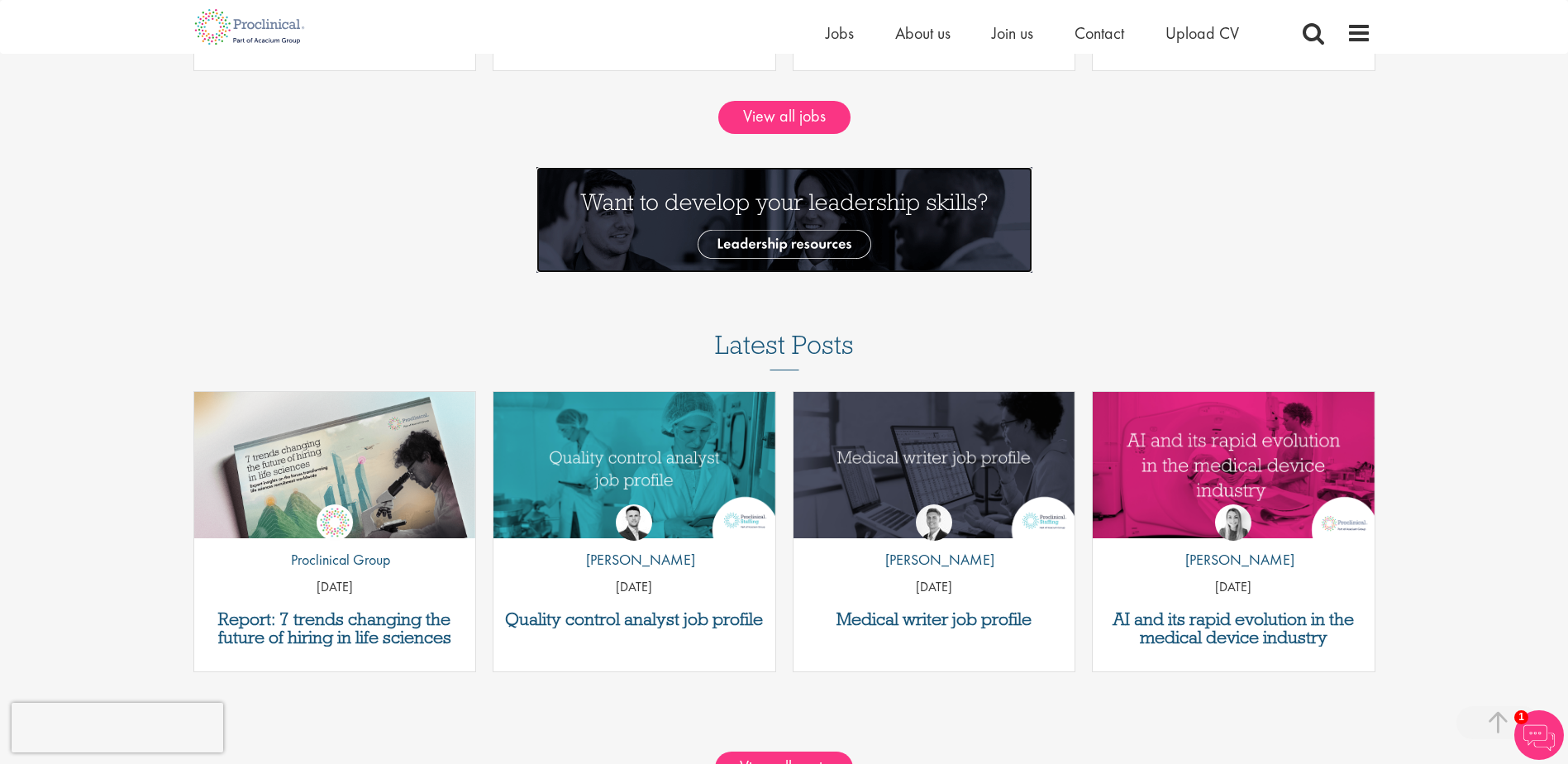
click at [804, 249] on img at bounding box center [784, 220] width 496 height 106
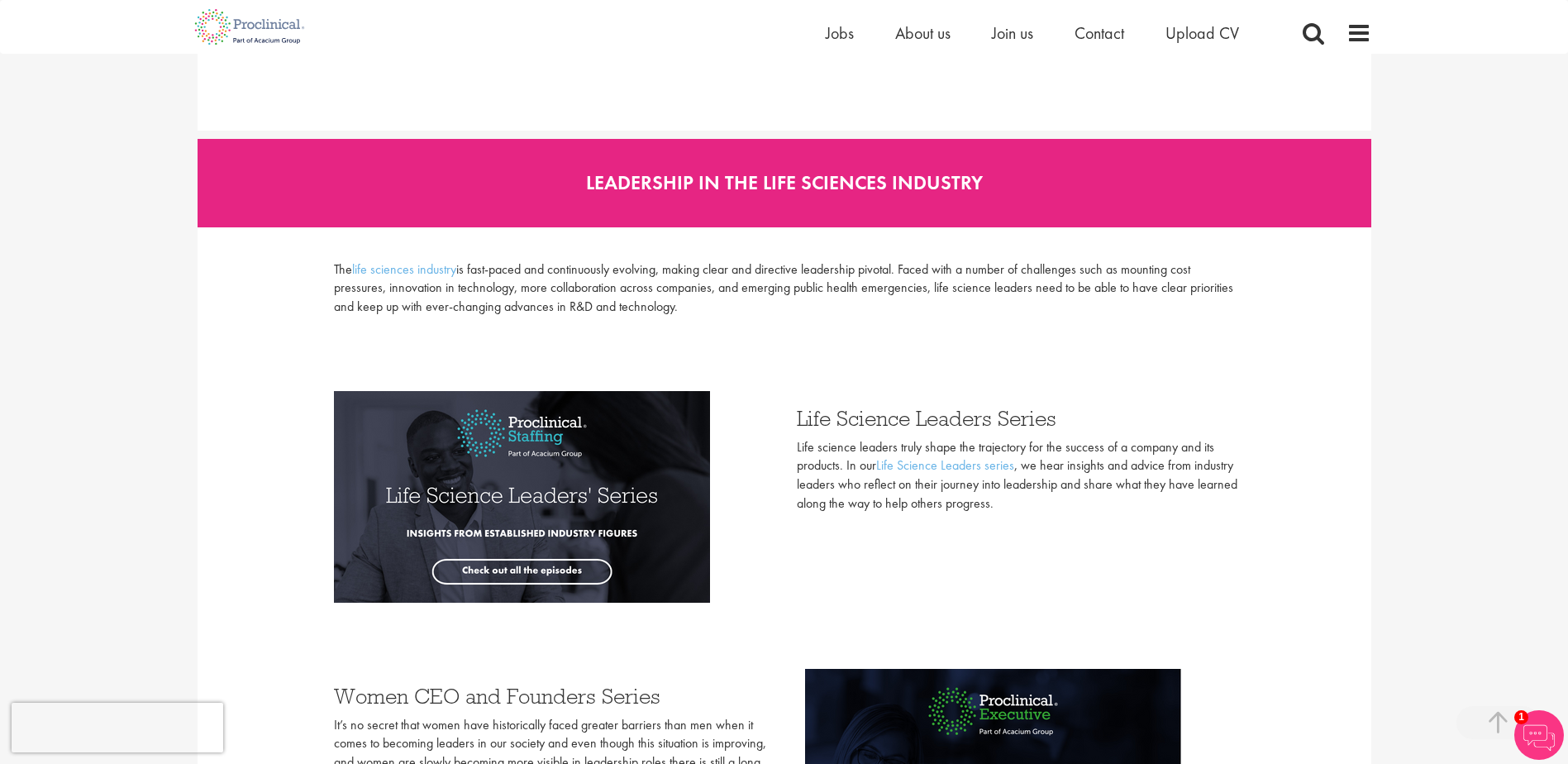
scroll to position [3888, 0]
